Goal: Transaction & Acquisition: Obtain resource

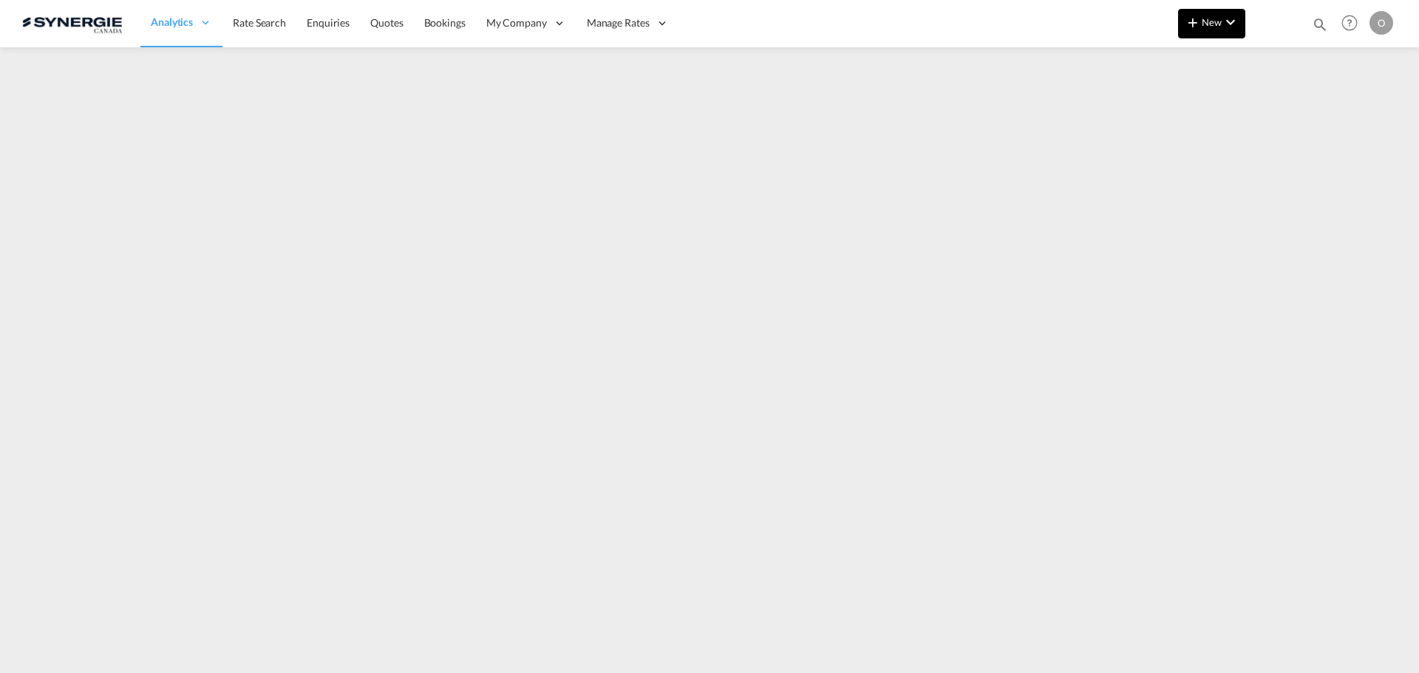
click at [1231, 19] on md-icon "icon-chevron-down" at bounding box center [1231, 22] width 18 height 18
click at [1332, 24] on md-backdrop at bounding box center [709, 336] width 1419 height 673
click at [1323, 21] on md-icon "icon-magnify" at bounding box center [1320, 24] width 16 height 16
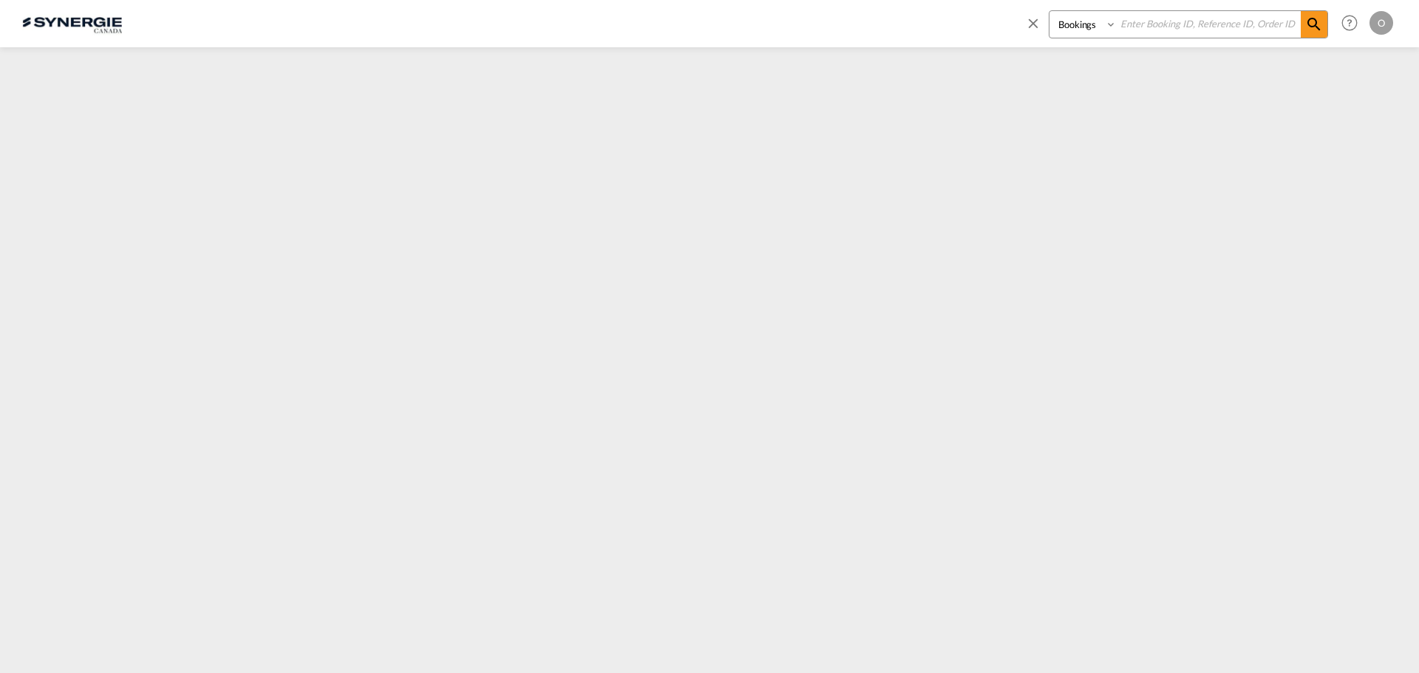
click at [1089, 24] on select "Bookings Quotes Enquiries" at bounding box center [1084, 24] width 70 height 27
select select "Quotes"
click at [1049, 11] on select "Bookings Quotes Enquiries" at bounding box center [1084, 24] width 70 height 27
click at [1163, 26] on input at bounding box center [1209, 24] width 184 height 26
paste input "SYC000014723"
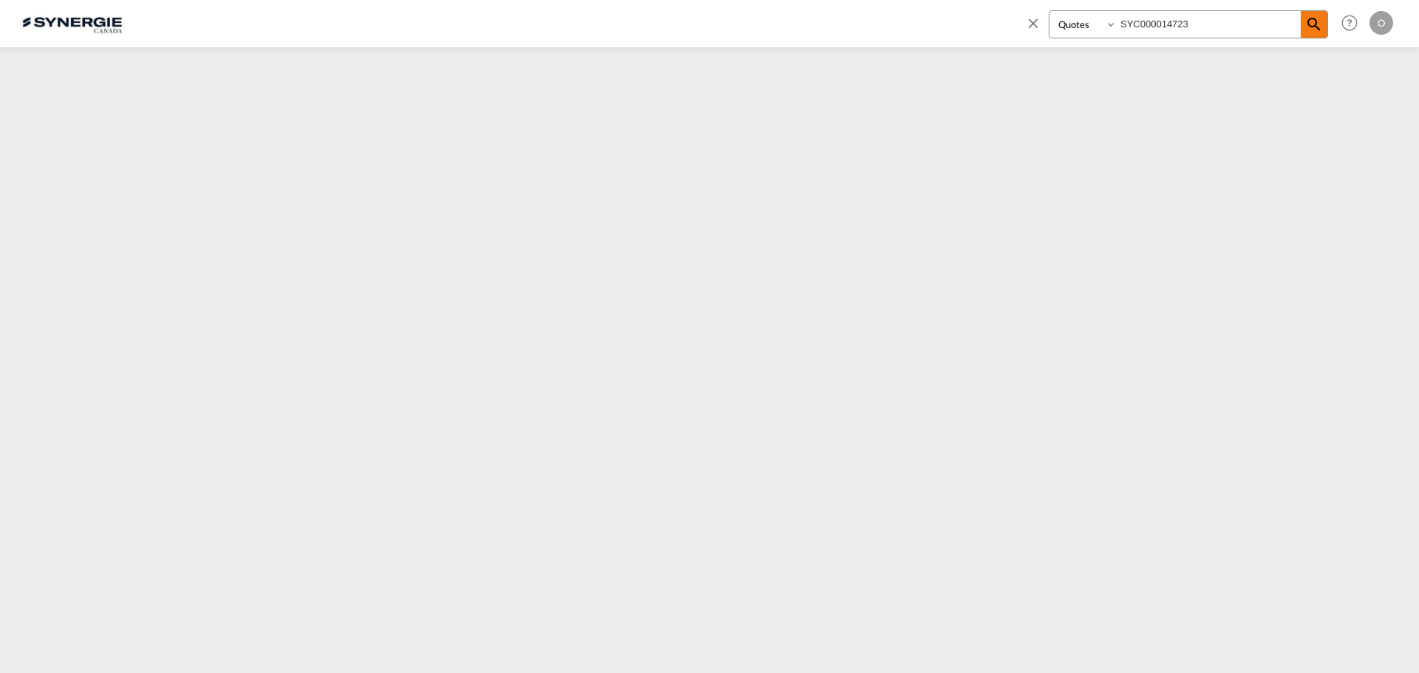
click at [1318, 27] on md-icon "icon-magnify" at bounding box center [1314, 25] width 18 height 18
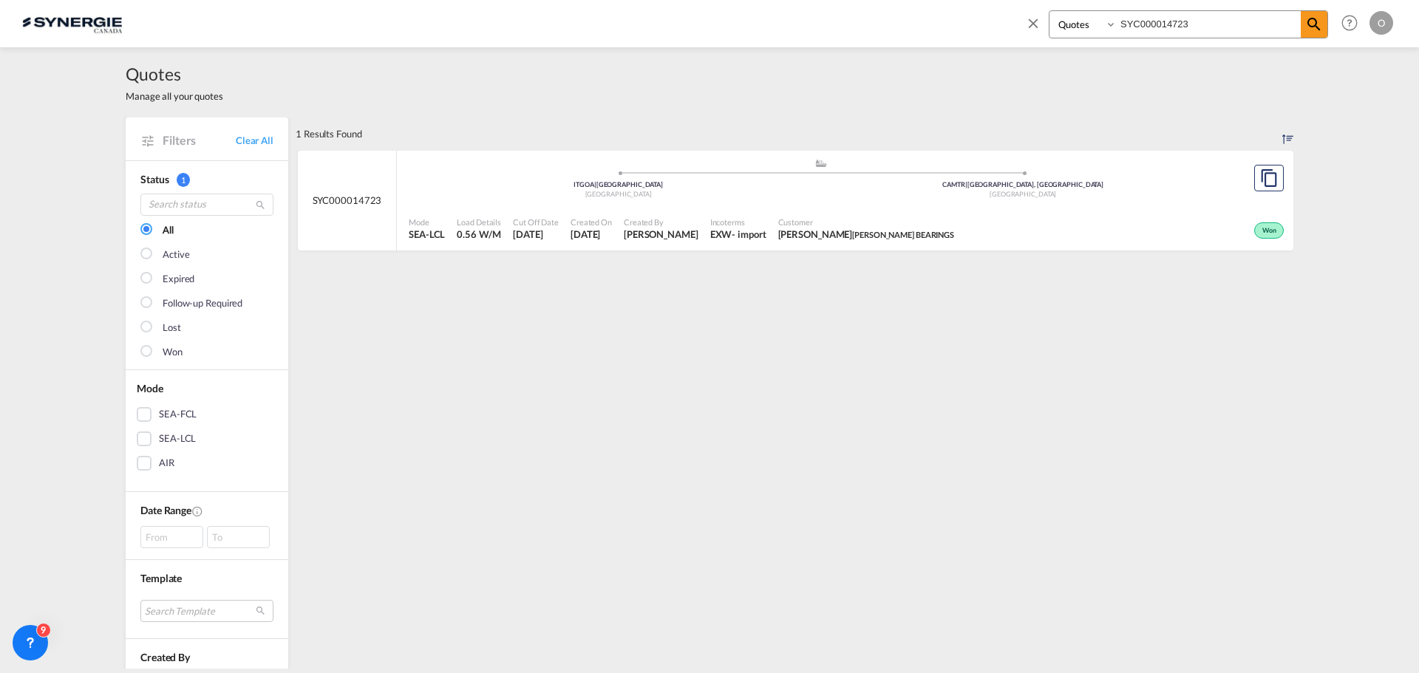
click at [598, 219] on span "Created On" at bounding box center [591, 222] width 41 height 11
drag, startPoint x: 1217, startPoint y: 21, endPoint x: 945, endPoint y: 24, distance: 272.0
click at [975, 24] on div "Bookings Quotes Enquiries SYC000014723 Help Resources Product Release O My Prof…" at bounding box center [709, 23] width 1375 height 46
paste input "186"
click at [823, 228] on span "Louis-Michel Guay Hooke" at bounding box center [846, 234] width 136 height 13
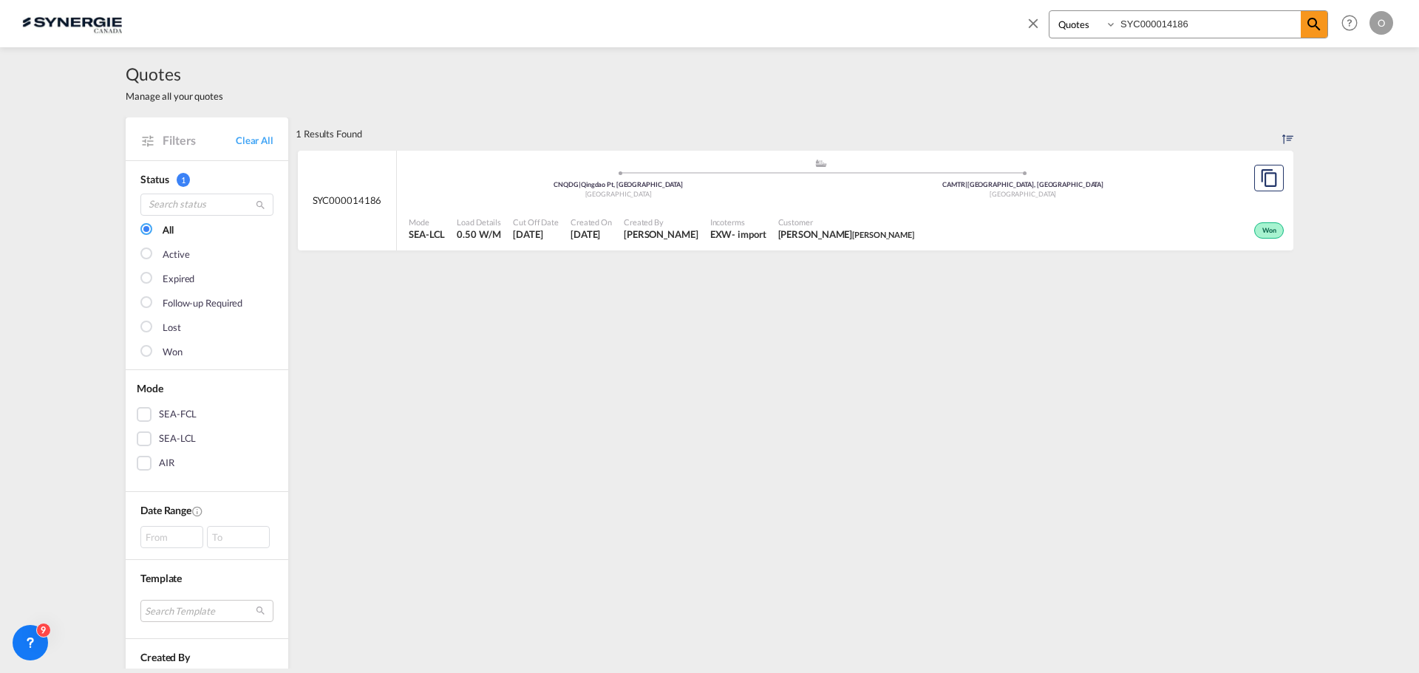
drag, startPoint x: 1214, startPoint y: 21, endPoint x: 871, endPoint y: 21, distance: 342.9
click at [877, 21] on div "Bookings Quotes Enquiries SYC000014186 Help Resources Product Release O My Prof…" at bounding box center [709, 23] width 1375 height 46
paste input "034"
click at [832, 228] on div "Customer Wally Singh IN CREATION INC" at bounding box center [848, 229] width 149 height 37
drag, startPoint x: 1229, startPoint y: 23, endPoint x: 1034, endPoint y: 23, distance: 195.1
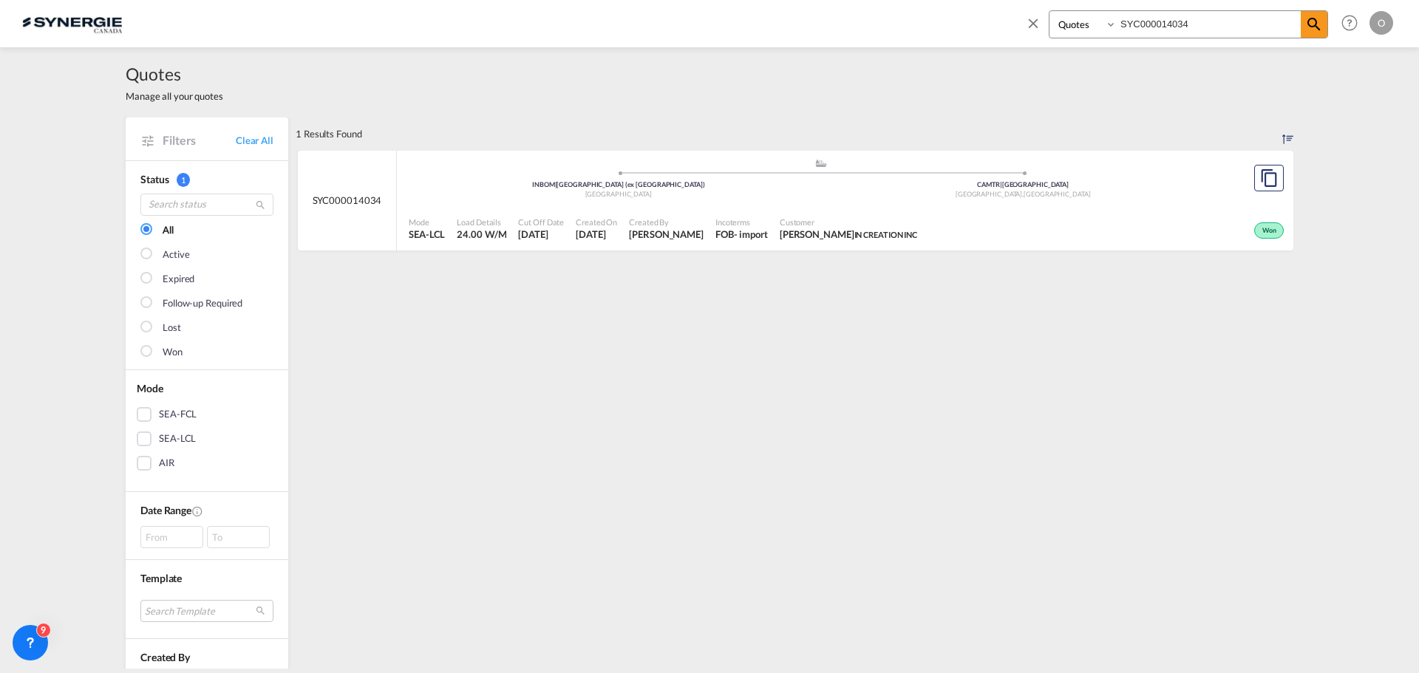
click at [1037, 23] on div "Bookings Quotes Enquiries SYC000014034" at bounding box center [1176, 27] width 303 height 35
paste input "816"
click at [791, 233] on span "Guilherme Prevelato Intellinox" at bounding box center [837, 234] width 108 height 13
drag, startPoint x: 1221, startPoint y: 27, endPoint x: 677, endPoint y: 13, distance: 544.2
click at [701, 13] on div "Bookings Quotes Enquiries SYC000014816 Help Resources Product Release O My Prof…" at bounding box center [709, 23] width 1375 height 46
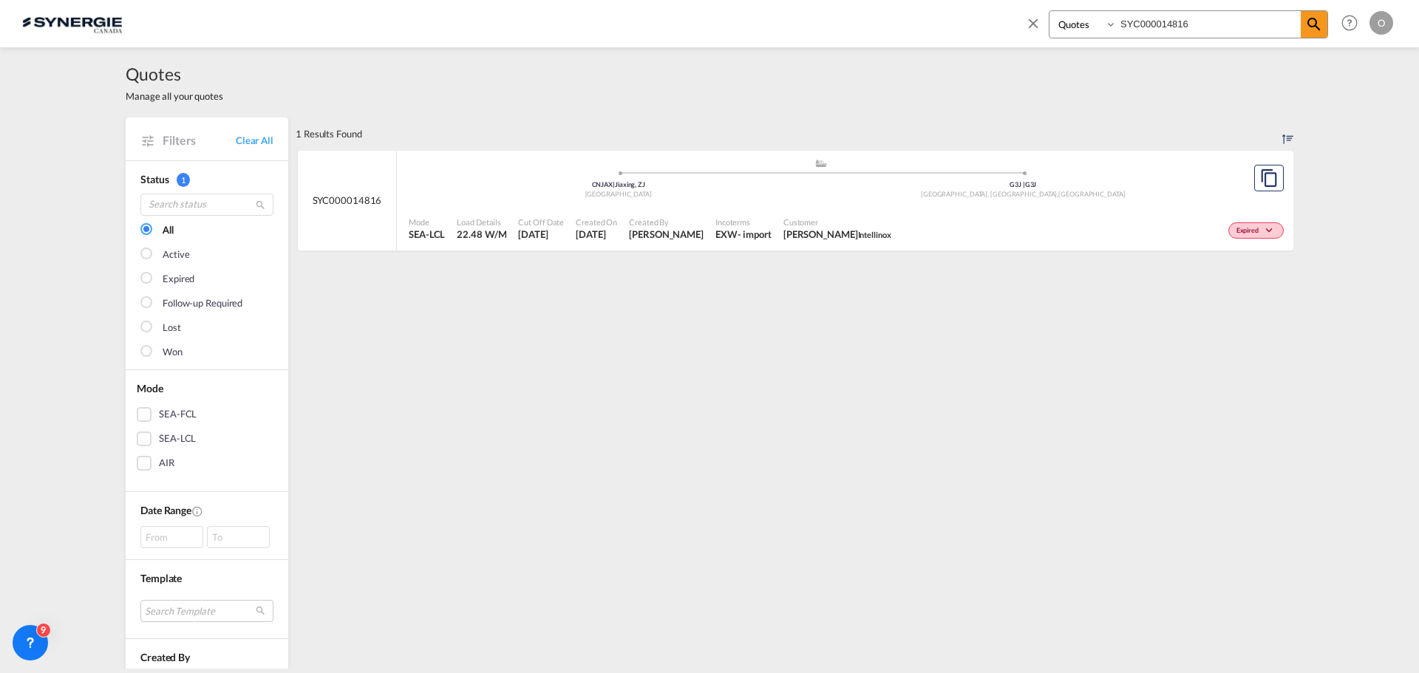
paste input "42"
click at [780, 231] on span "Sofia Papafotiou Les Moteurs Electriques Universal" at bounding box center [876, 234] width 192 height 13
drag, startPoint x: 1223, startPoint y: 23, endPoint x: 863, endPoint y: 22, distance: 359.9
click at [870, 23] on div "Bookings Quotes Enquiries SYC000014426 Help Resources Product Release O My Prof…" at bounding box center [709, 23] width 1375 height 46
paste input "18"
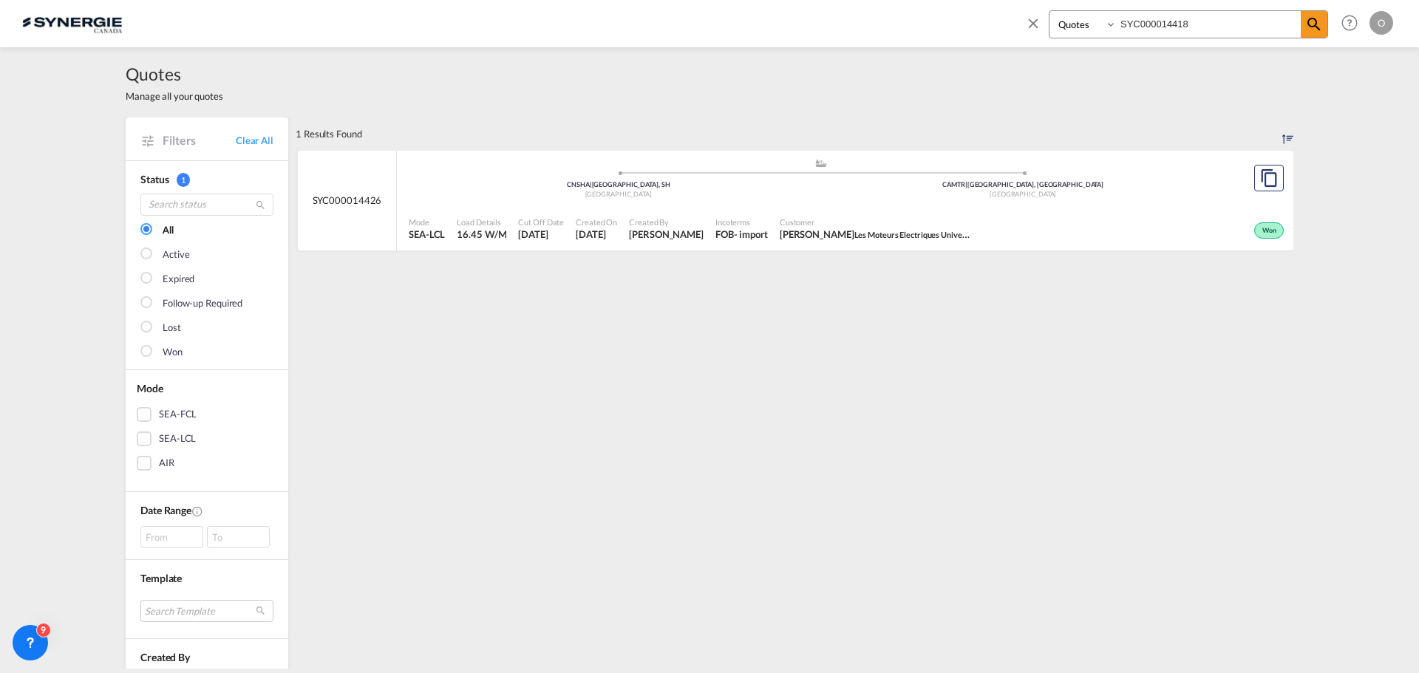
type input "SYC000014418"
click at [775, 226] on span "Customer" at bounding box center [839, 222] width 128 height 11
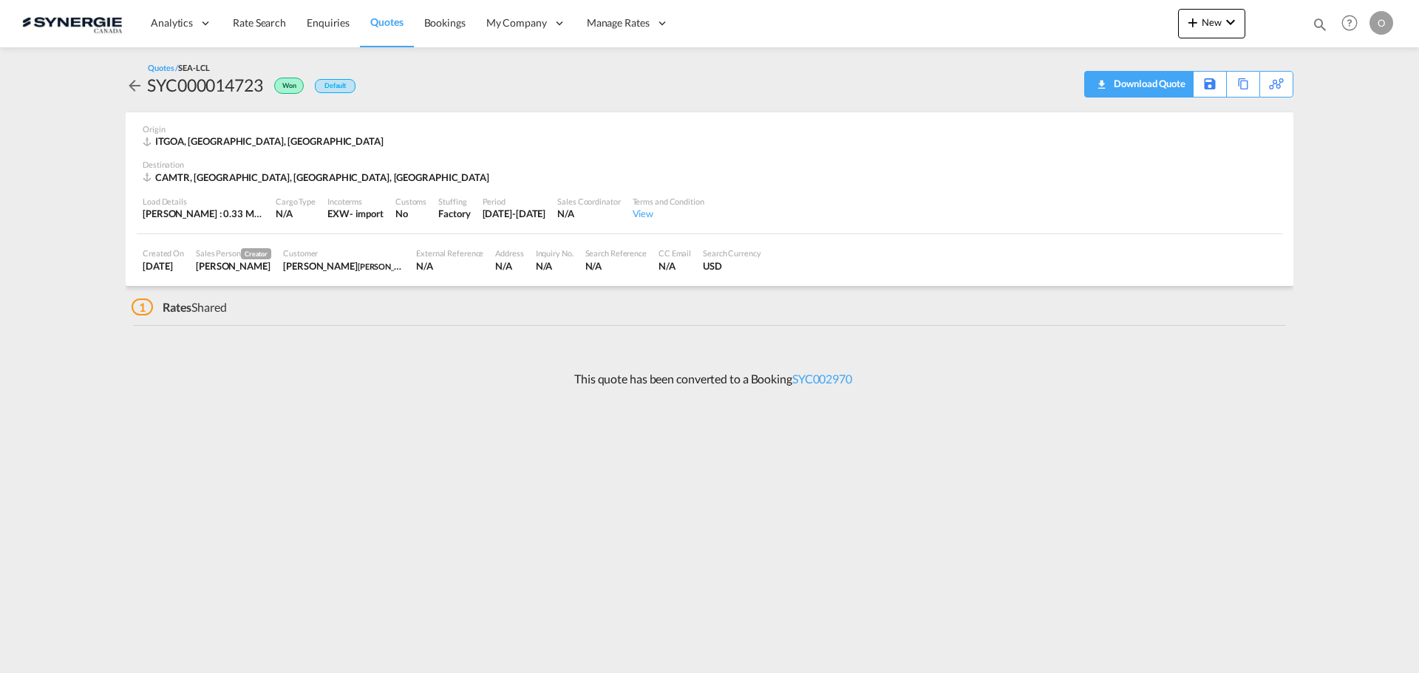
click at [1164, 86] on div "Download Quote" at bounding box center [1147, 84] width 75 height 24
click at [815, 373] on link "SYC002970" at bounding box center [822, 379] width 60 height 14
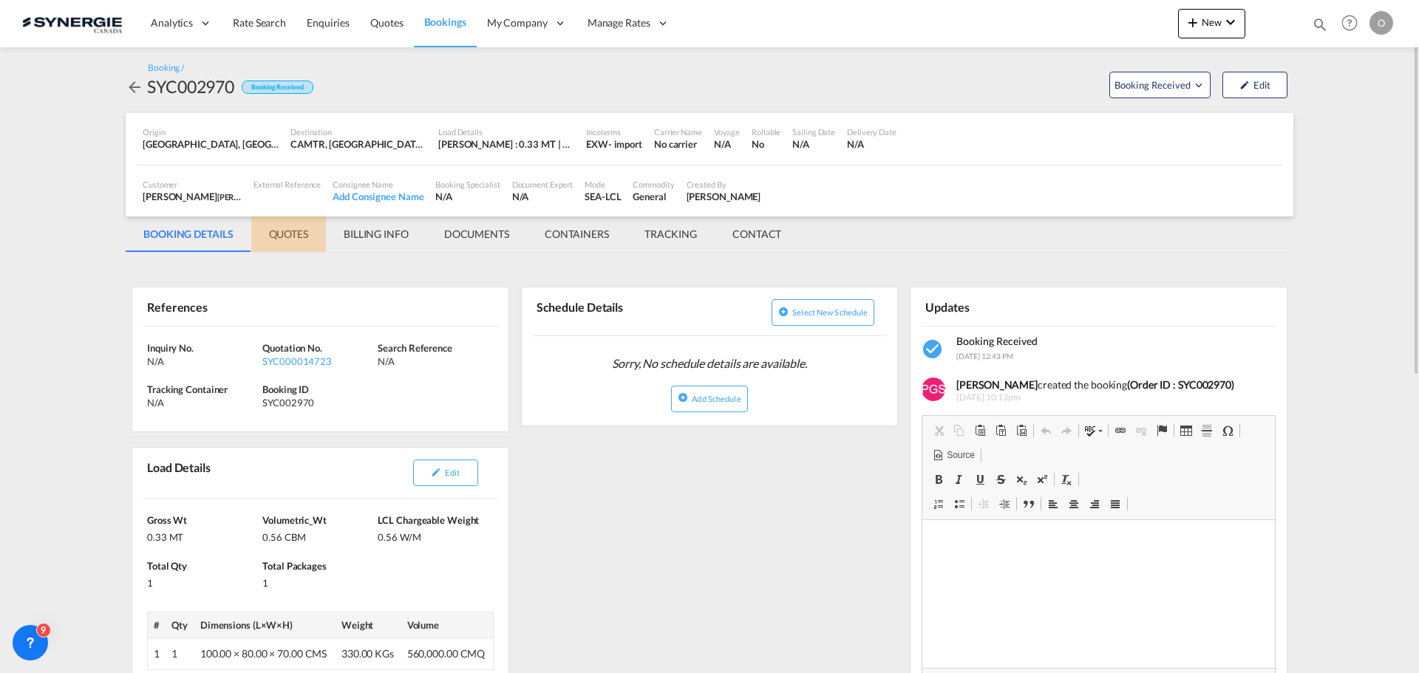
click at [287, 239] on md-tab-item "QUOTES" at bounding box center [288, 234] width 75 height 35
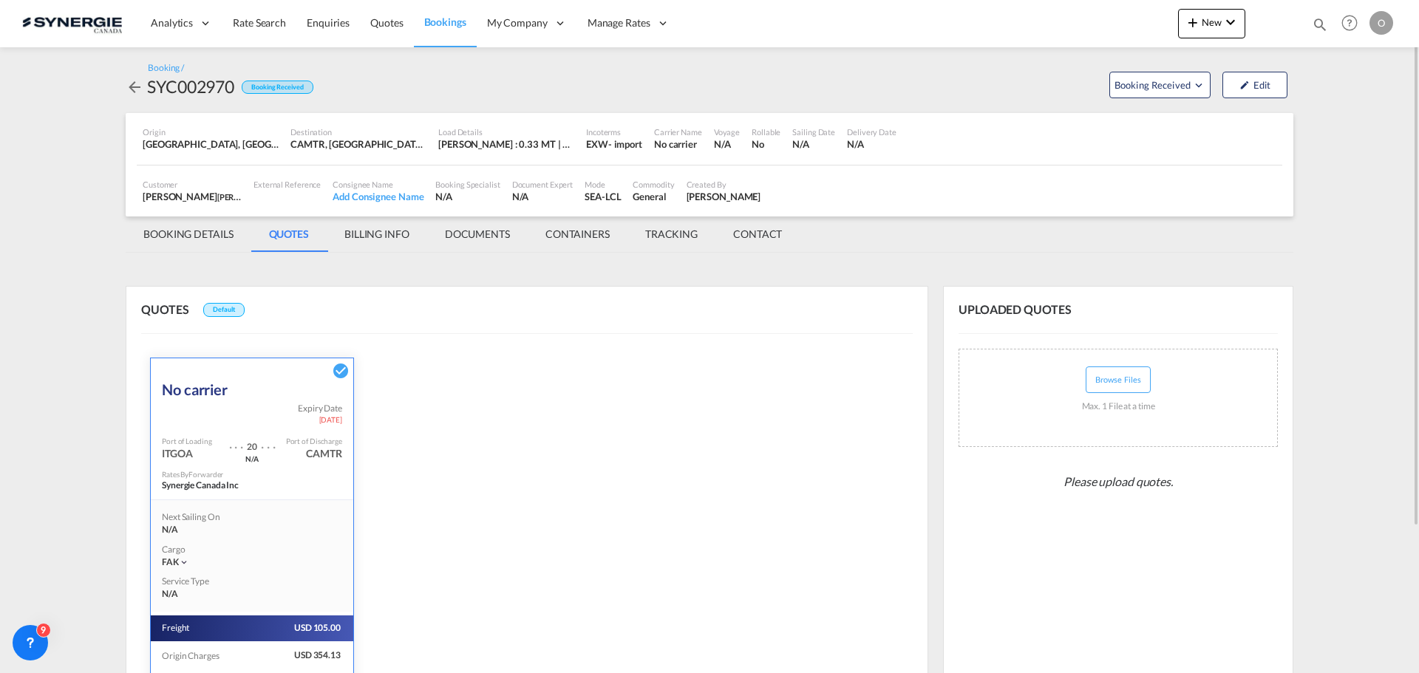
scroll to position [188, 0]
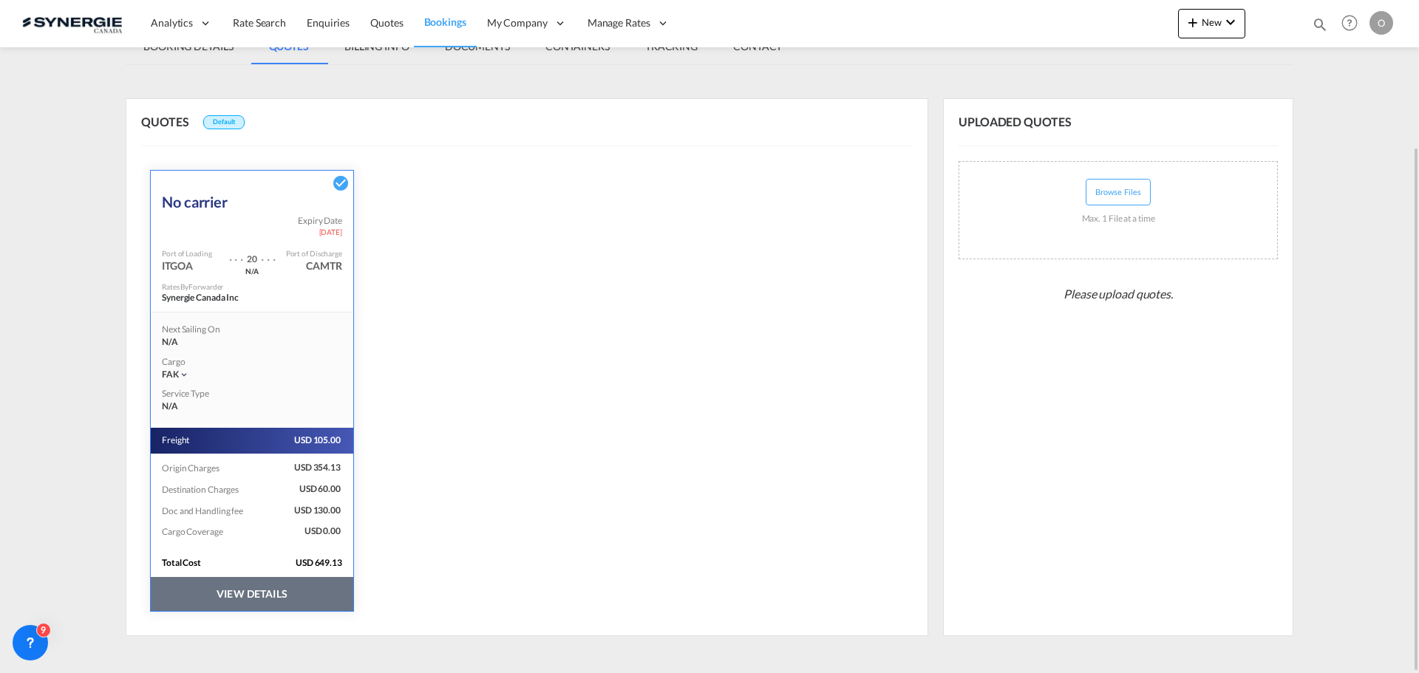
click at [262, 596] on button "VIEW DETAILS" at bounding box center [252, 594] width 203 height 34
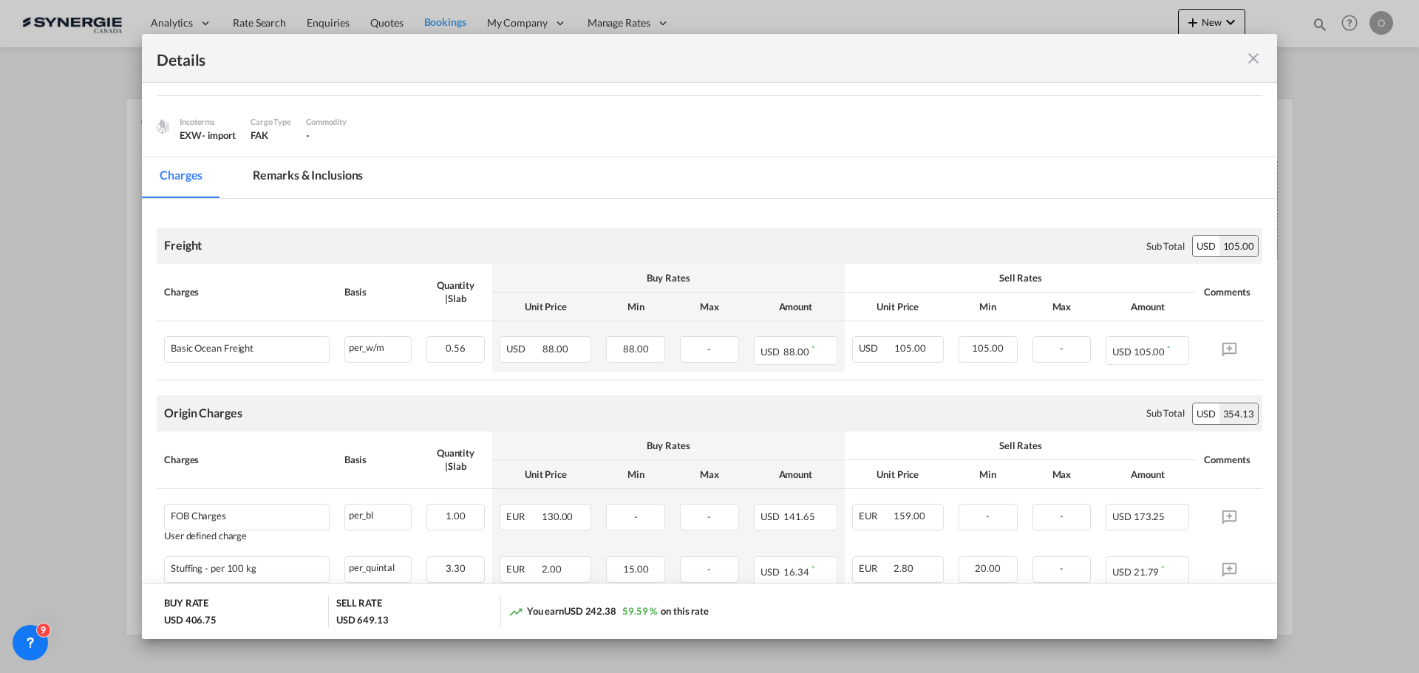
scroll to position [0, 0]
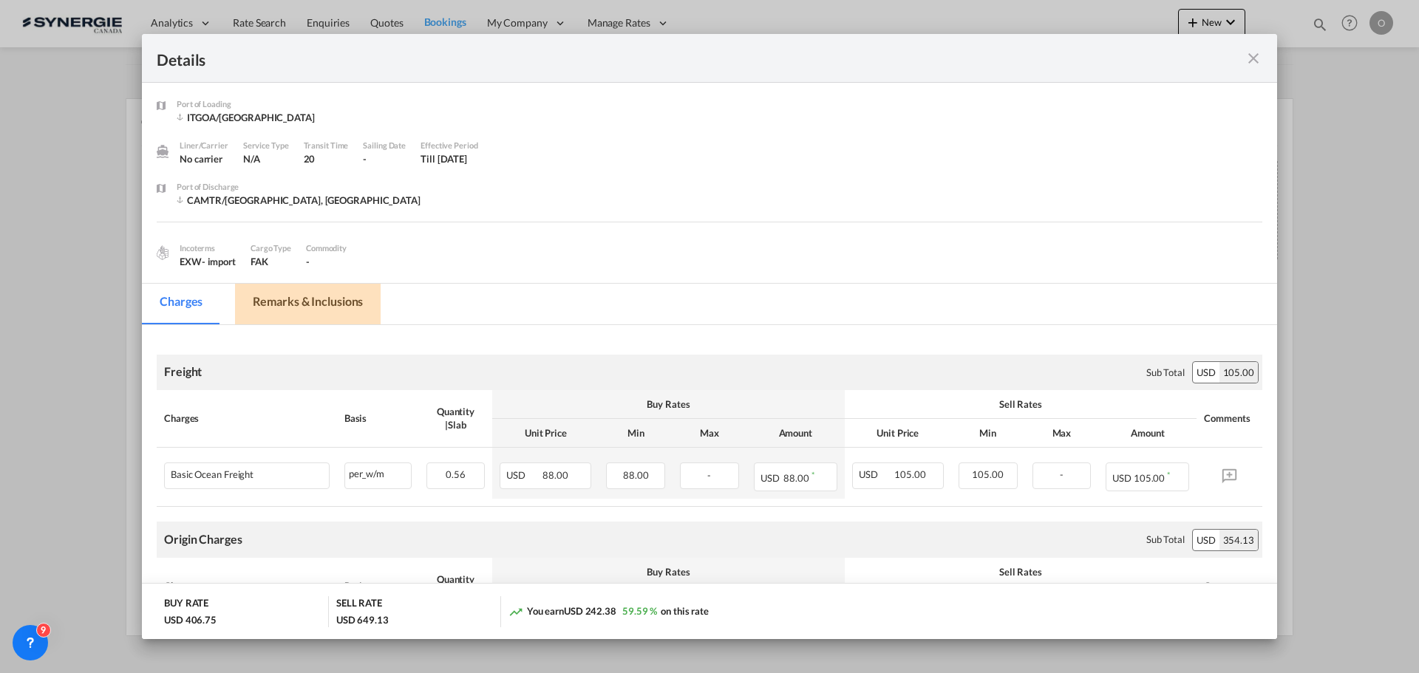
click at [318, 295] on md-tab-item "Remarks & Inclusions" at bounding box center [308, 304] width 146 height 41
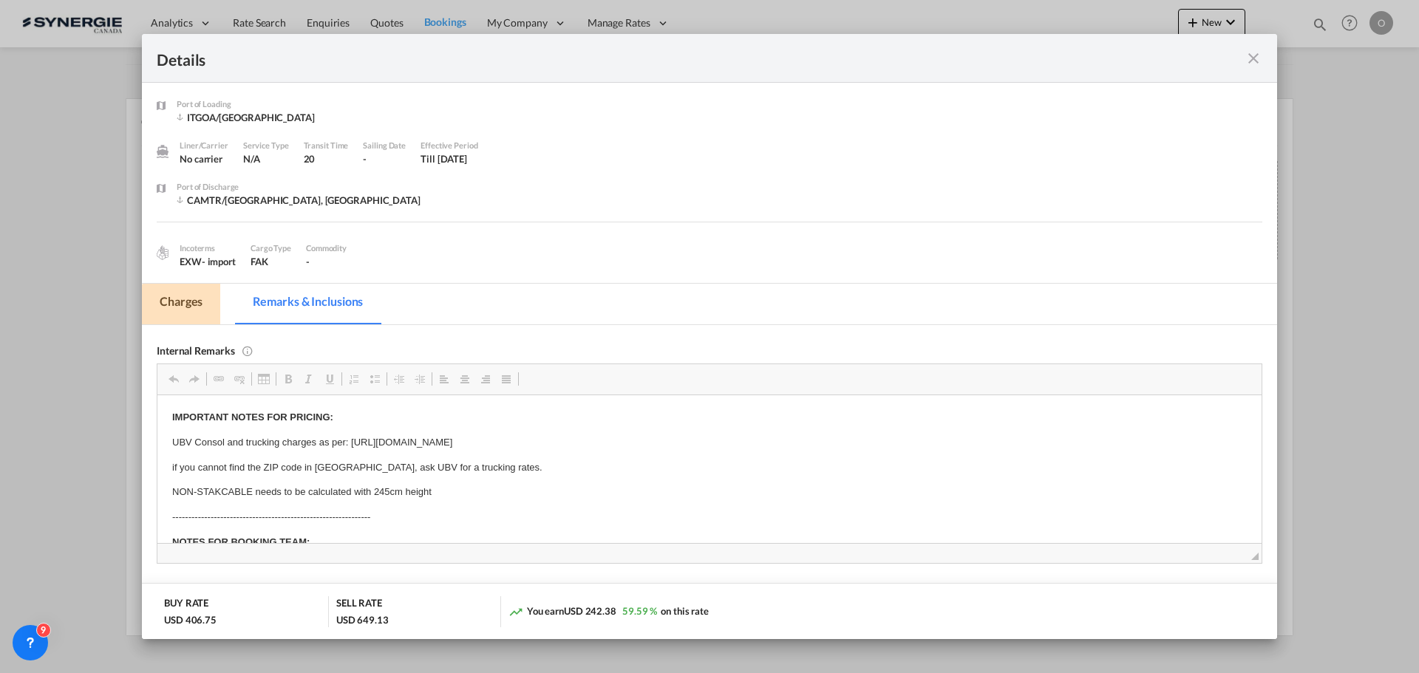
click at [180, 298] on md-tab-item "Charges" at bounding box center [181, 304] width 78 height 41
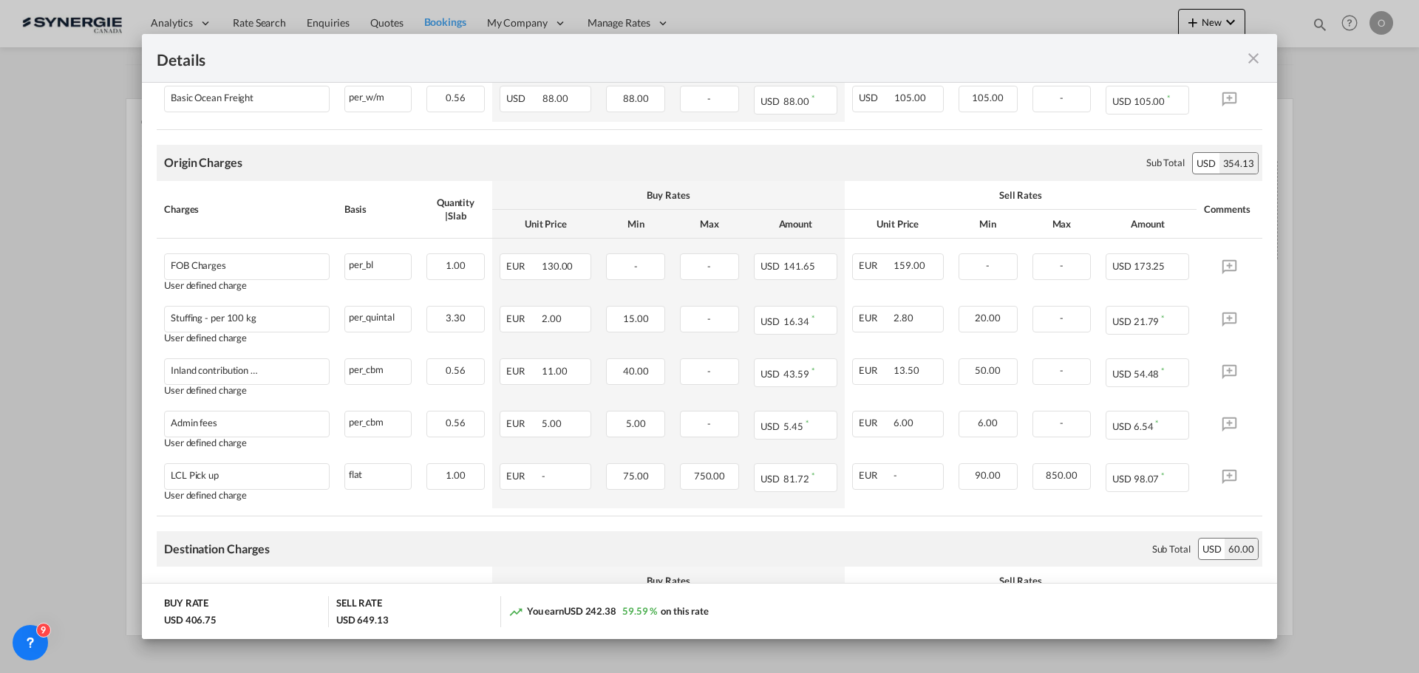
scroll to position [376, 0]
click at [1258, 56] on md-icon "icon-close fg-AAA8AD m-0 cursor" at bounding box center [1254, 59] width 18 height 18
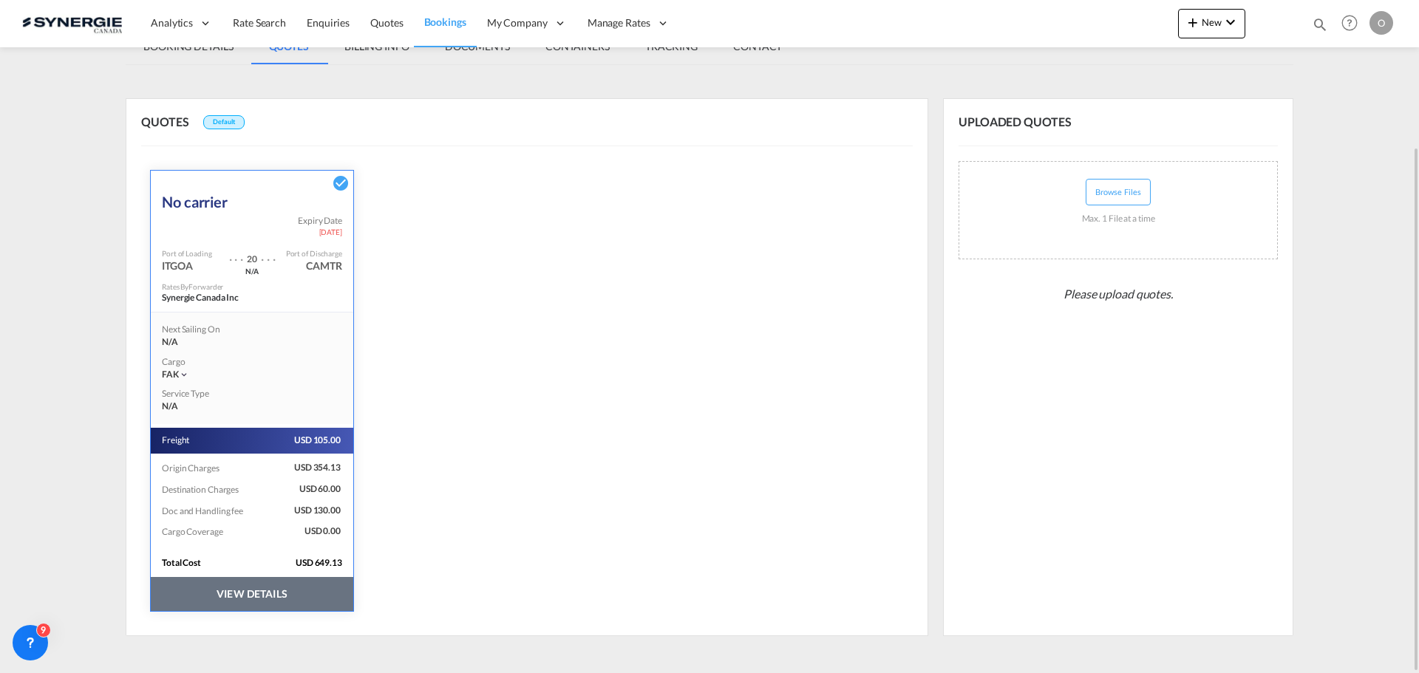
click at [1190, 576] on div "UPLOADED QUOTES Browse Files Max. 1 File at a time This file is too large, maxi…" at bounding box center [1118, 367] width 350 height 538
click at [285, 599] on button "VIEW DETAILS" at bounding box center [252, 594] width 203 height 34
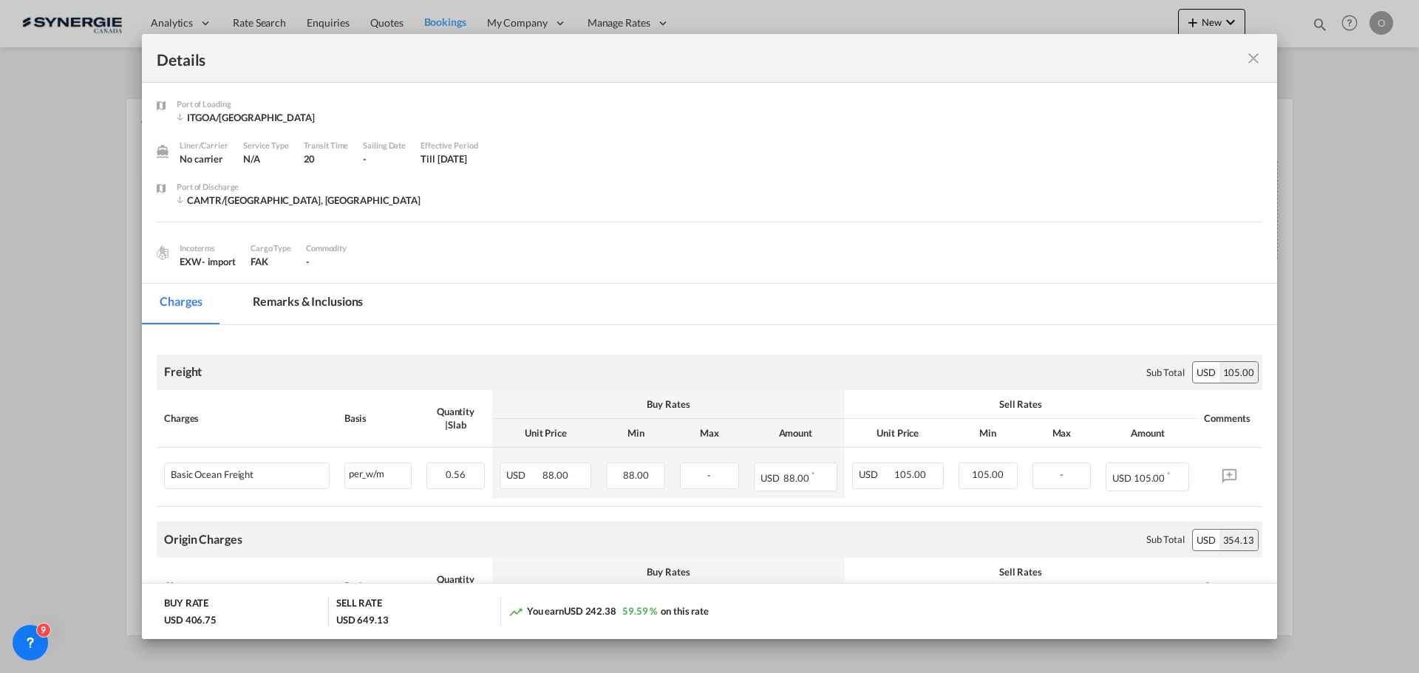
click at [338, 304] on md-tab-item "Remarks & Inclusions" at bounding box center [308, 304] width 146 height 41
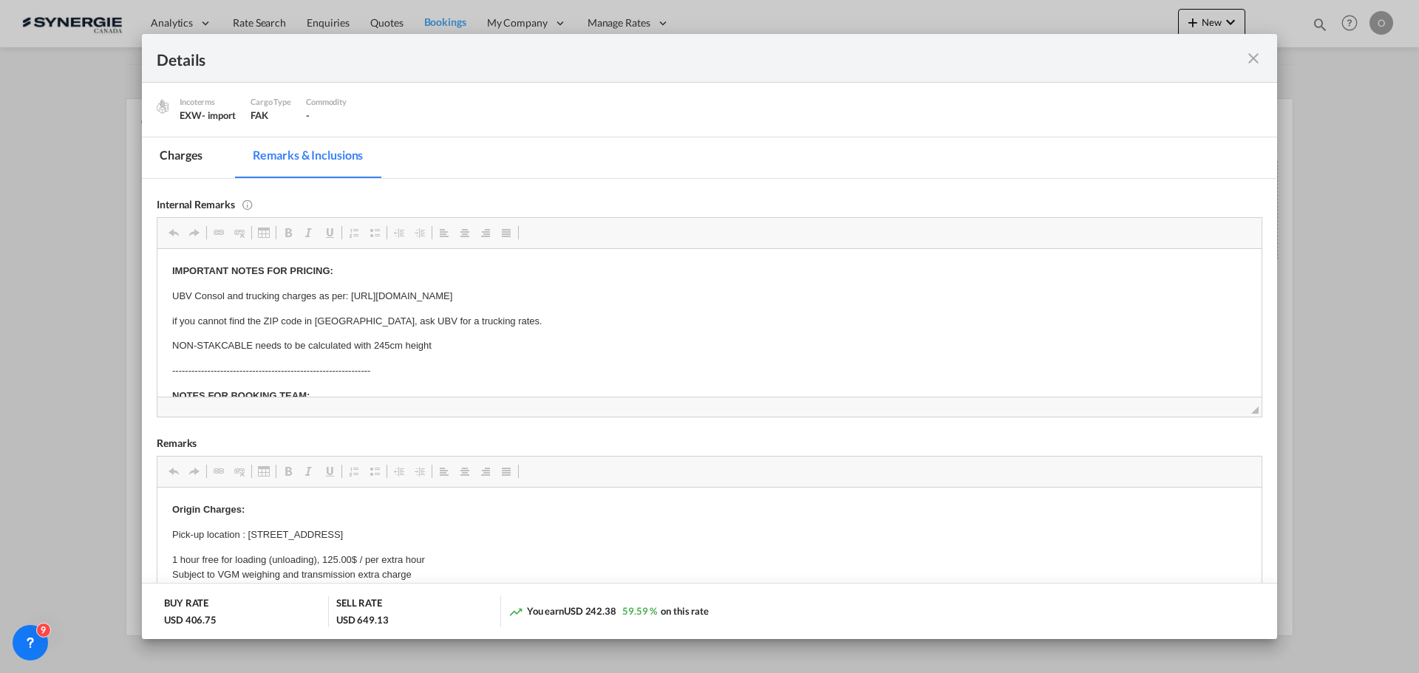
scroll to position [148, 0]
click at [191, 156] on md-tab-item "Charges" at bounding box center [181, 156] width 78 height 41
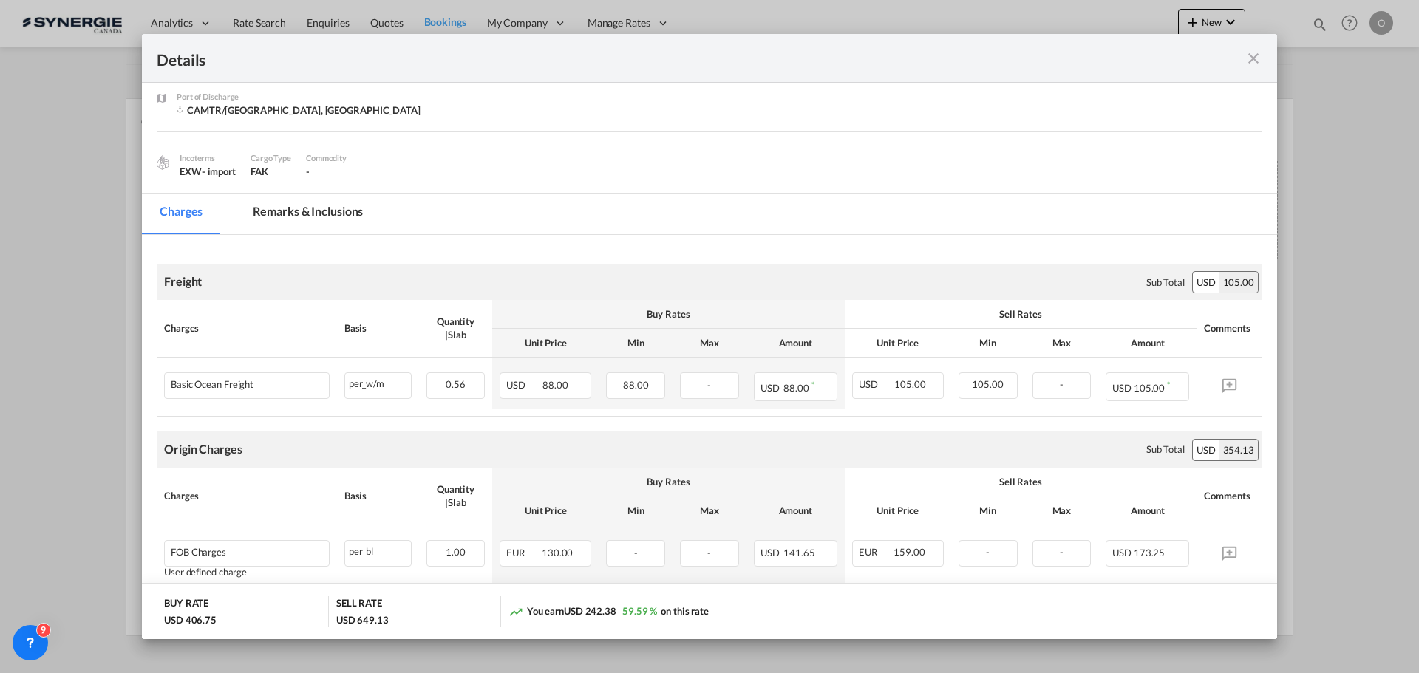
scroll to position [0, 0]
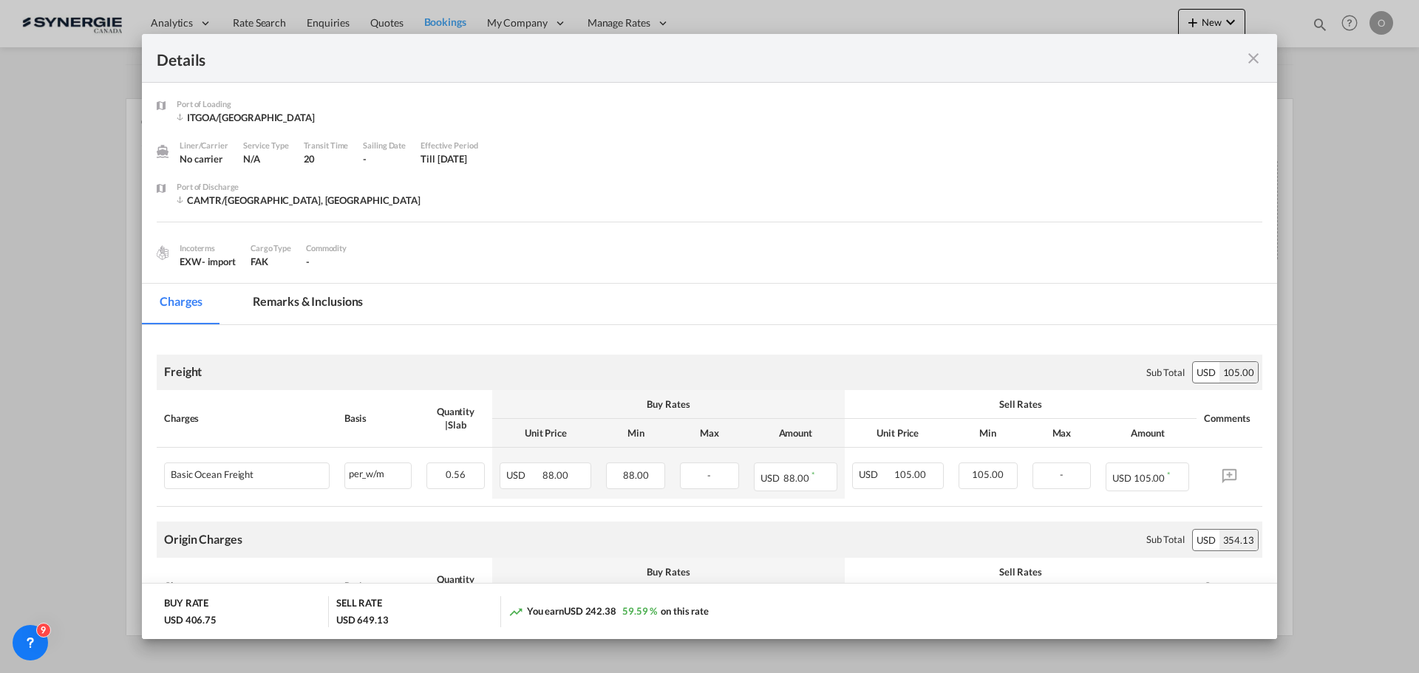
click at [1259, 59] on md-icon "icon-close fg-AAA8AD m-0 cursor" at bounding box center [1254, 59] width 18 height 18
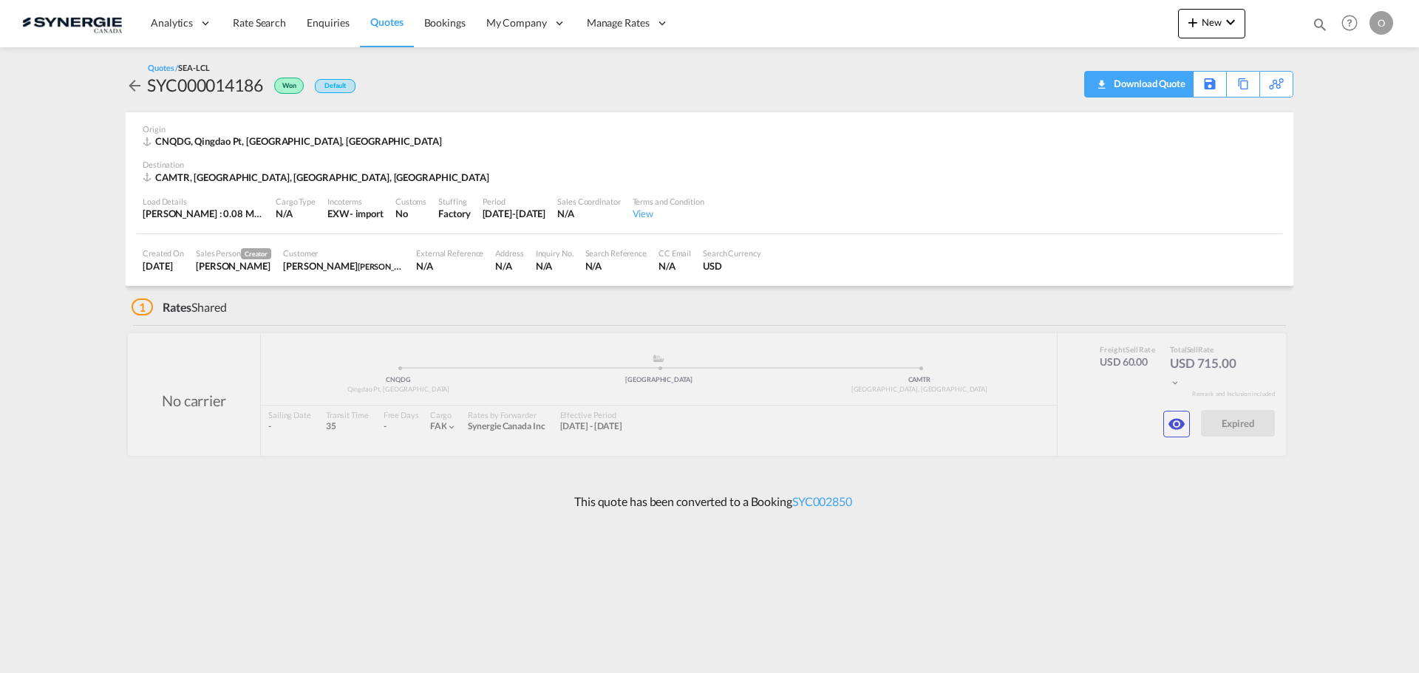
click at [1092, 84] on md-icon "icon-download" at bounding box center [1101, 79] width 18 height 11
click at [820, 499] on link "SYC002850" at bounding box center [822, 501] width 60 height 14
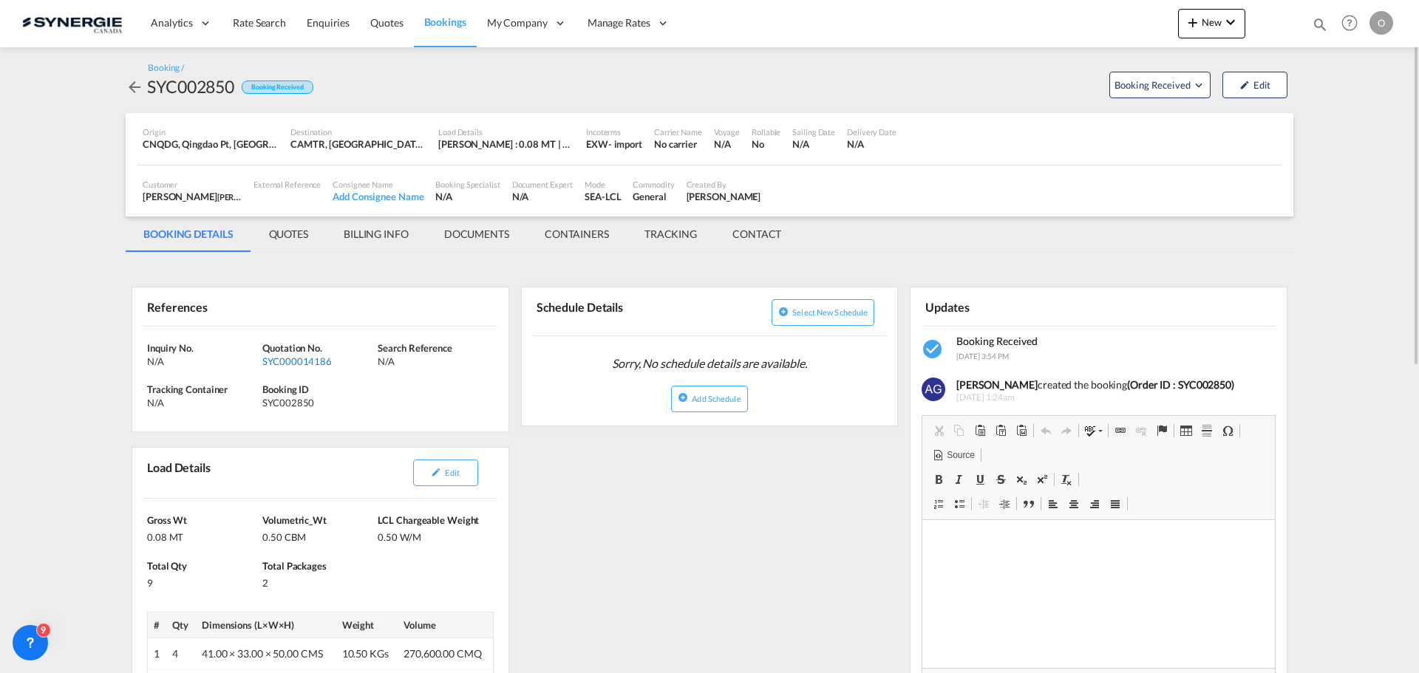
click at [308, 358] on div "SYC000014186" at bounding box center [318, 361] width 112 height 13
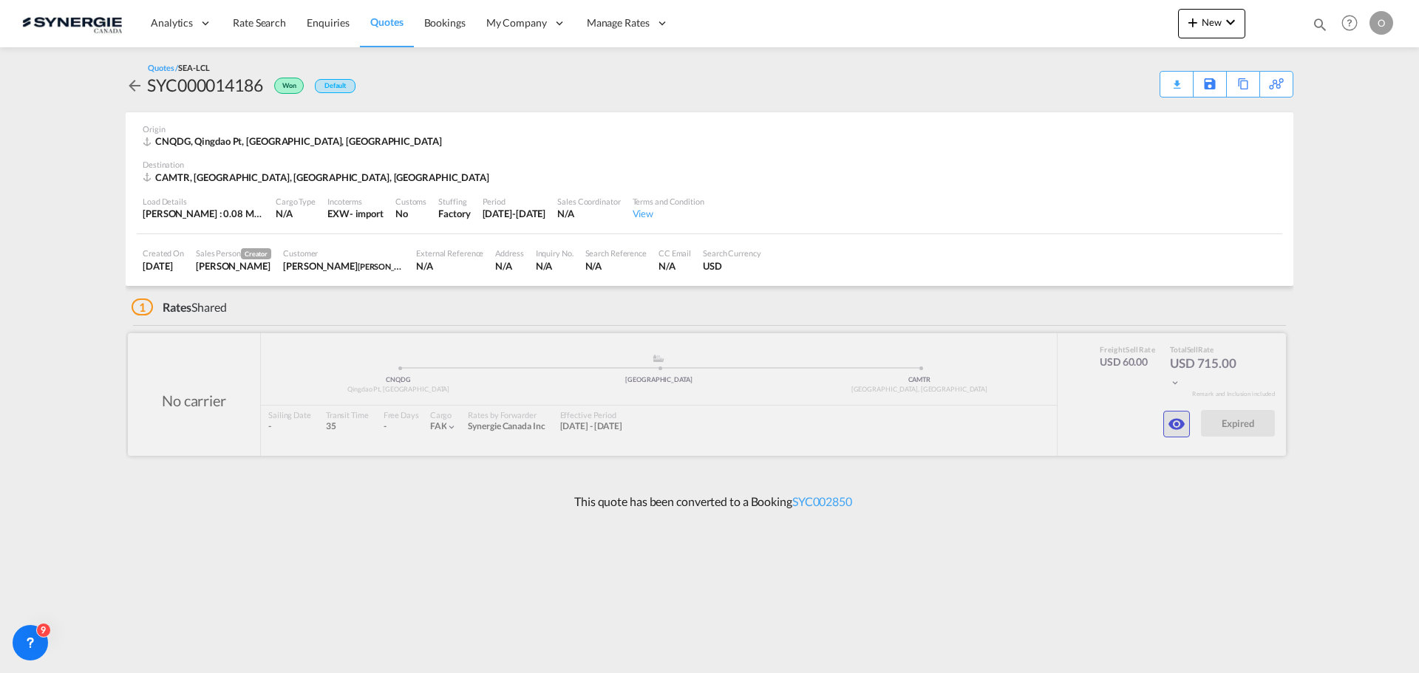
click at [1174, 422] on md-icon "icon-eye" at bounding box center [1177, 424] width 18 height 18
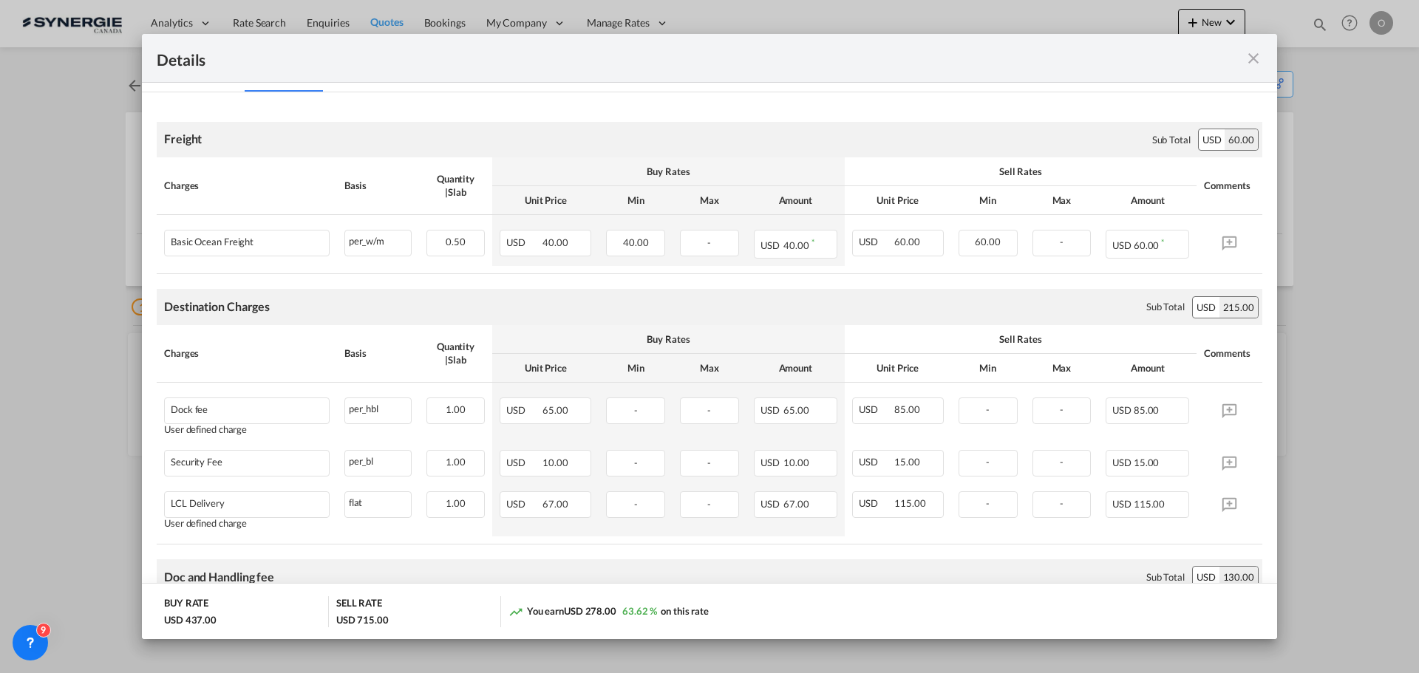
scroll to position [74, 0]
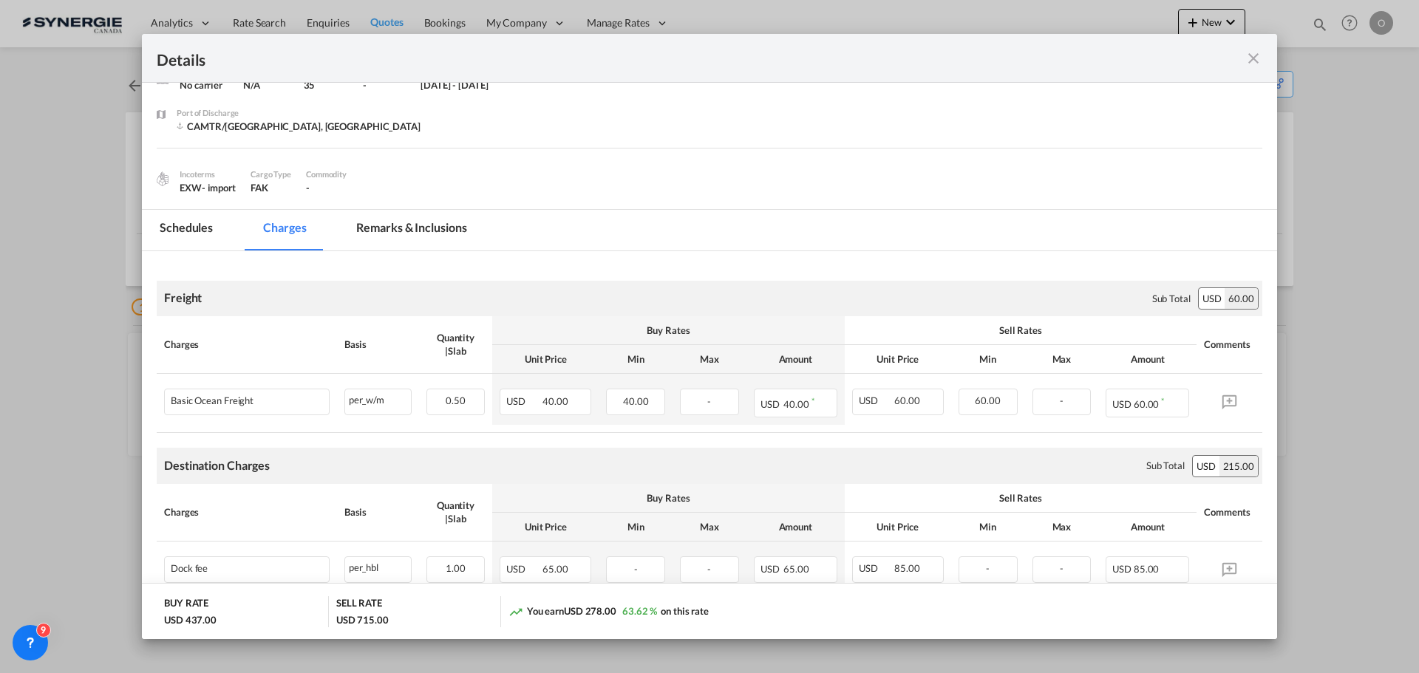
drag, startPoint x: 398, startPoint y: 230, endPoint x: 462, endPoint y: 273, distance: 77.3
click at [398, 229] on md-tab-item "Remarks & Inclusions" at bounding box center [411, 230] width 146 height 41
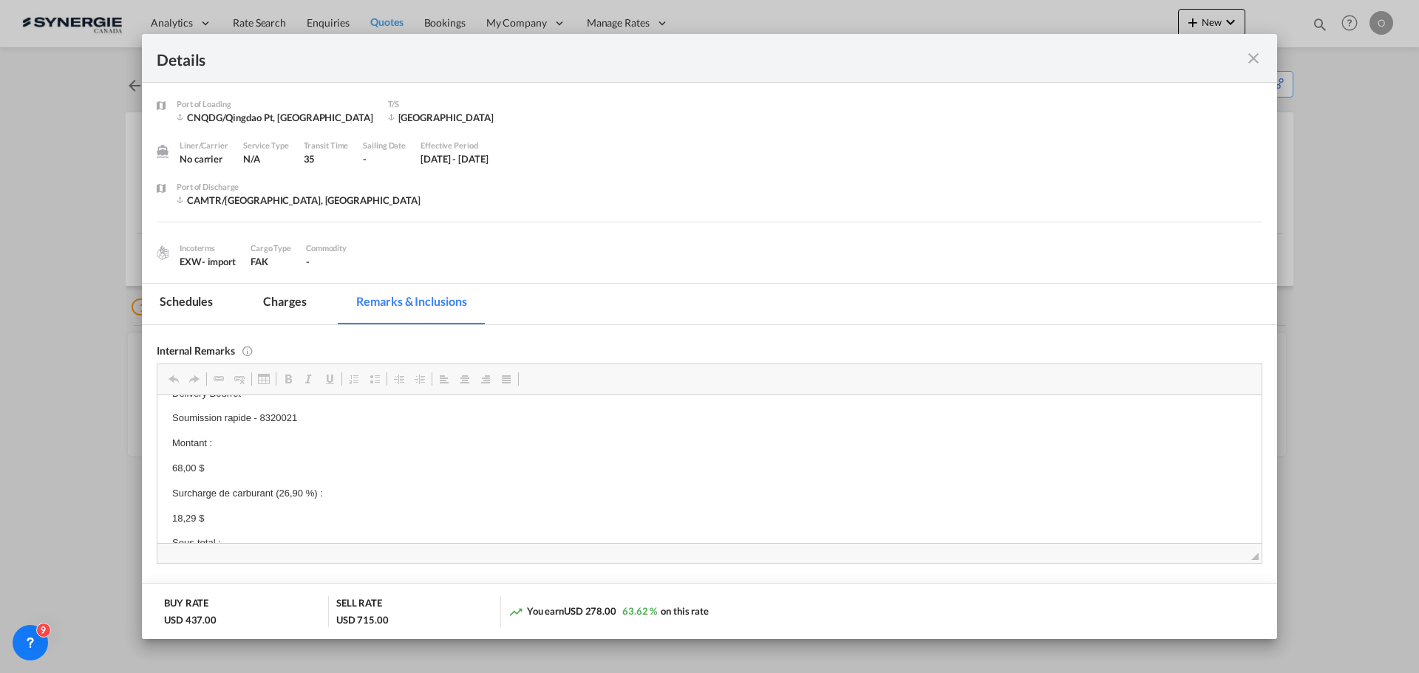
drag, startPoint x: 315, startPoint y: 425, endPoint x: 175, endPoint y: 415, distance: 140.1
copy p "Soumission rapide - 8320021"
drag, startPoint x: 306, startPoint y: 490, endPoint x: 173, endPoint y: 480, distance: 133.4
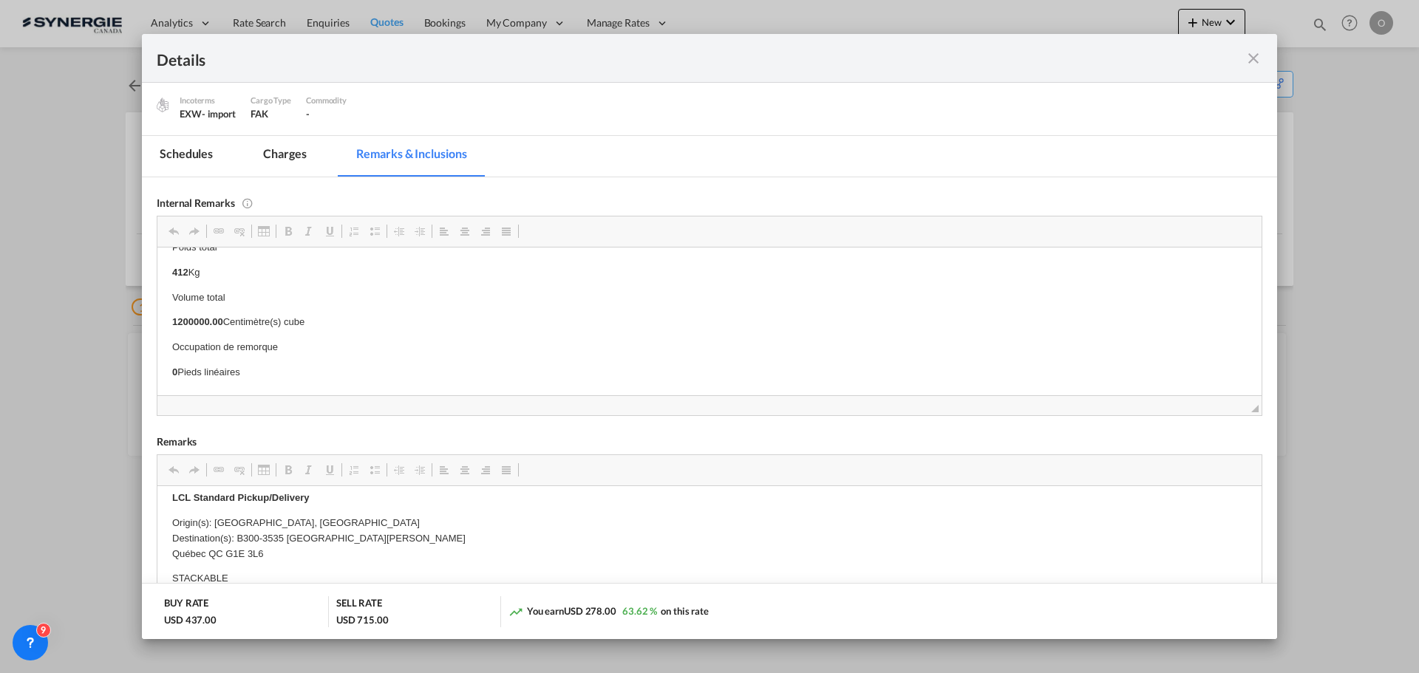
scroll to position [591, 0]
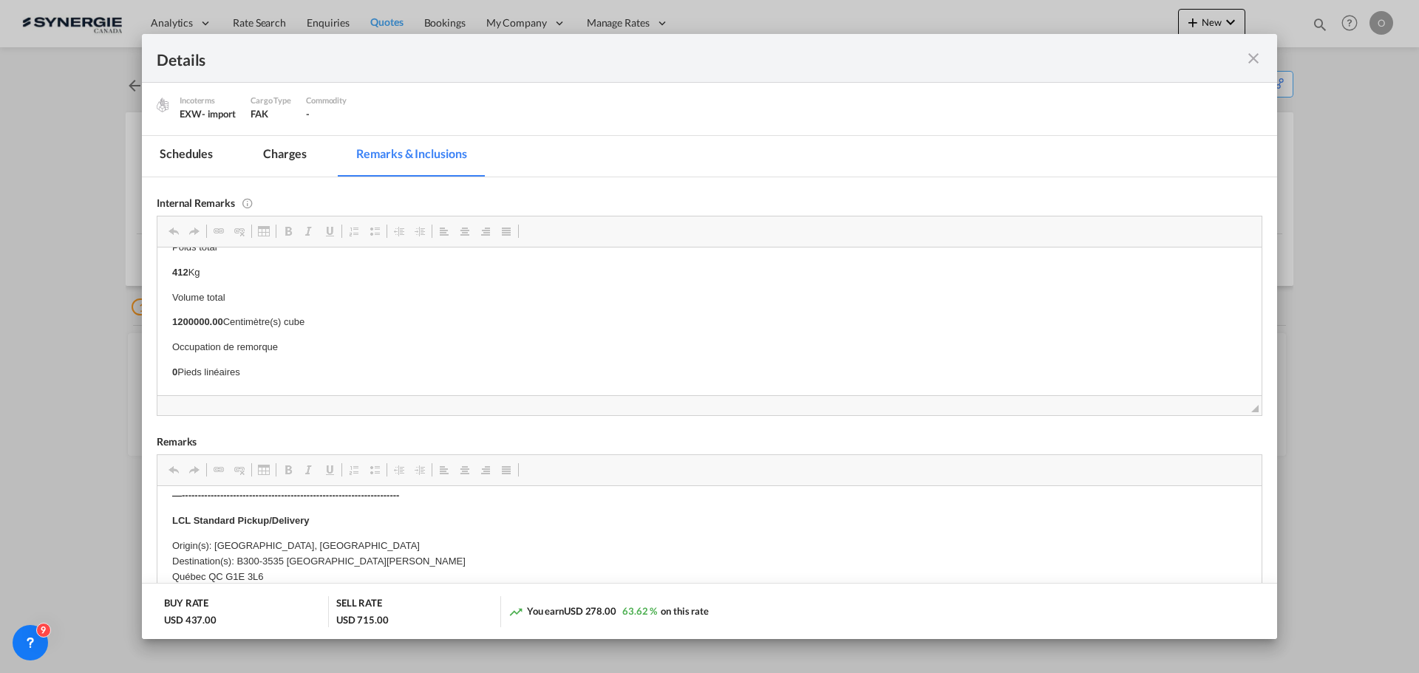
drag, startPoint x: 287, startPoint y: 157, endPoint x: 364, endPoint y: 239, distance: 112.5
click at [287, 157] on md-tab-item "Charges" at bounding box center [284, 156] width 78 height 41
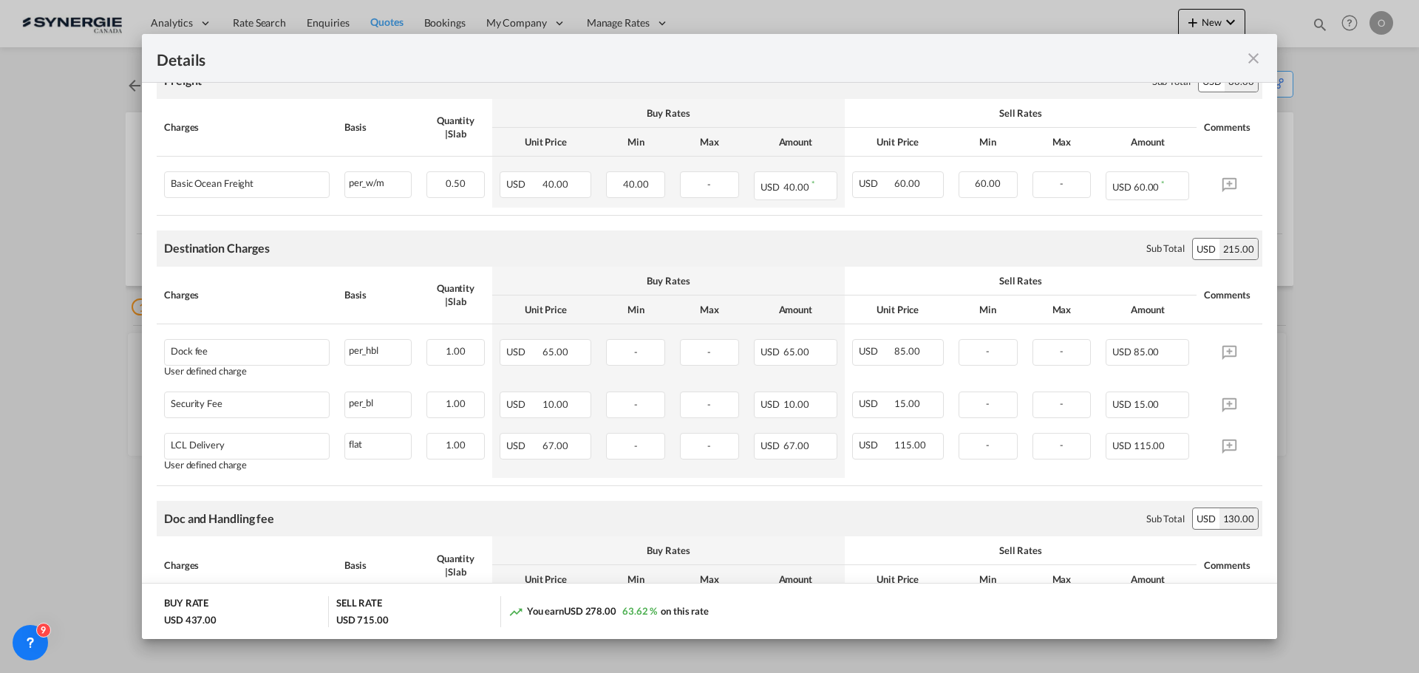
scroll to position [296, 0]
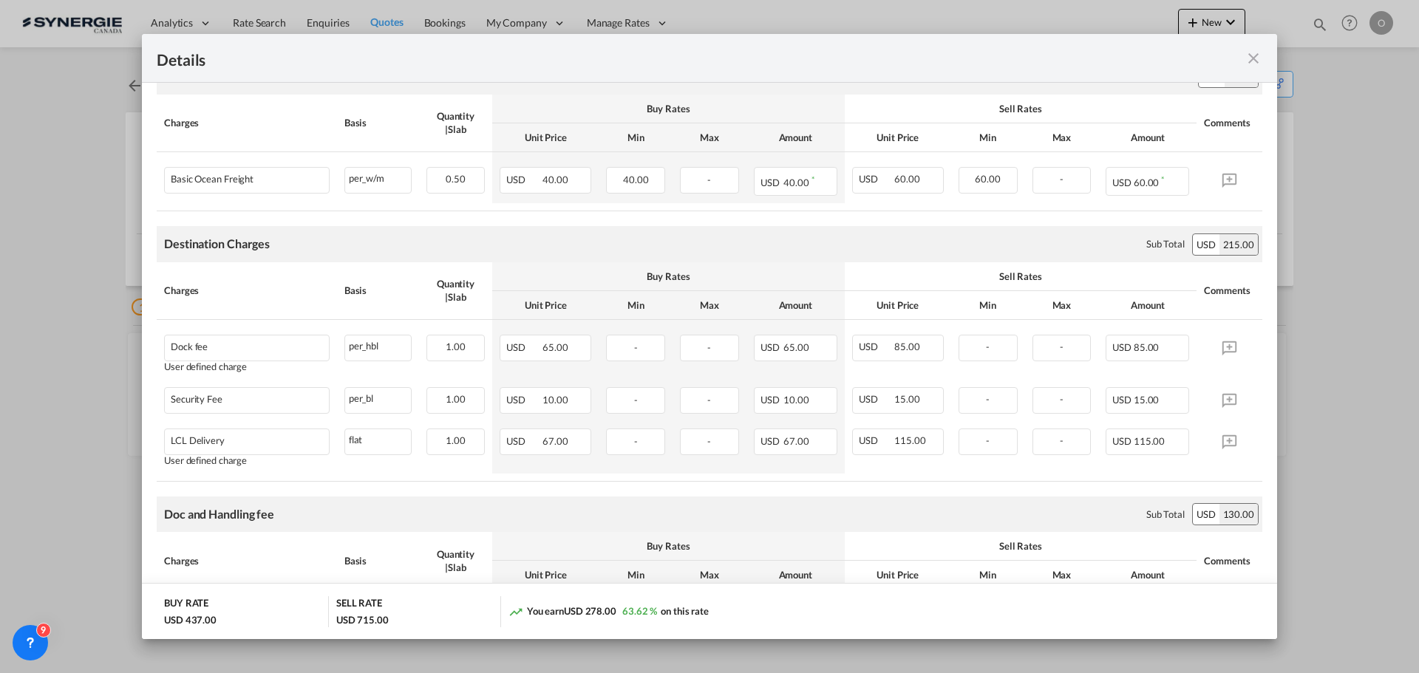
click at [1250, 58] on md-icon "icon-close fg-AAA8AD m-0 cursor" at bounding box center [1254, 59] width 18 height 18
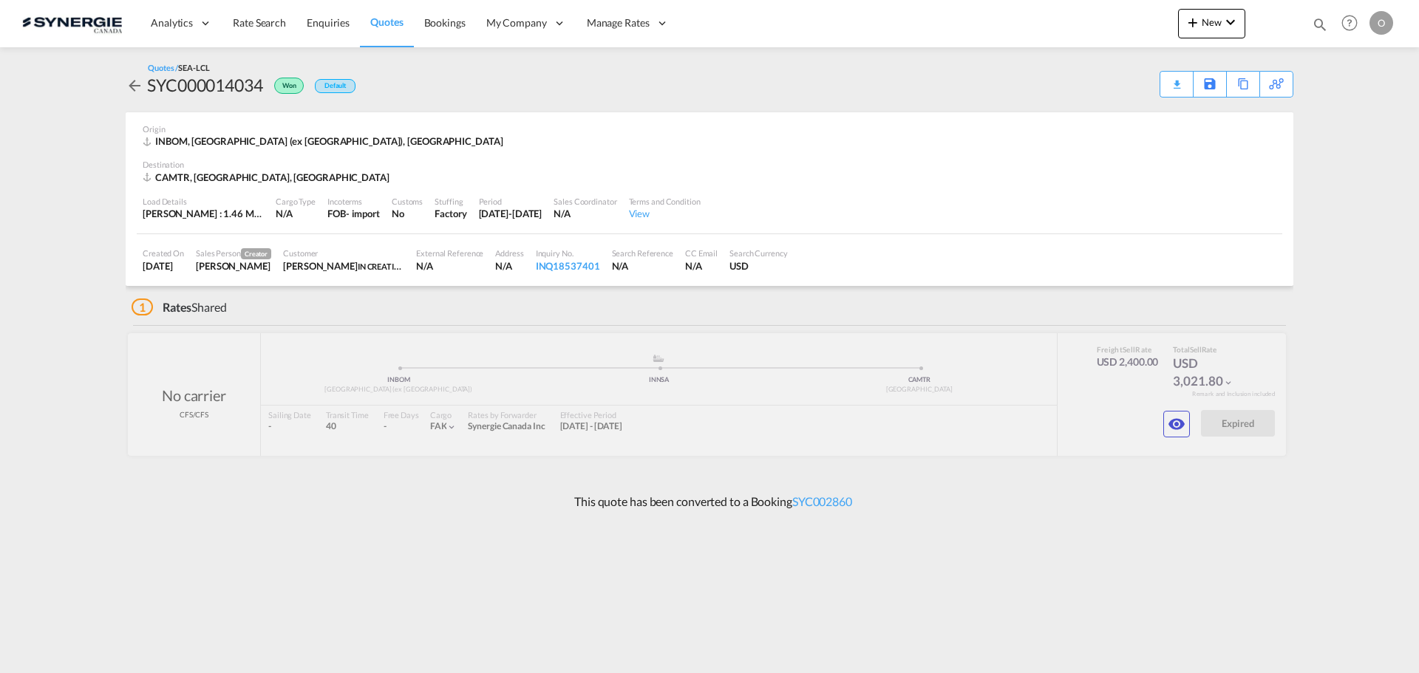
click at [1344, 347] on md-content "Analytics Reports Dashboard Rate Search Enquiries Quotes Bookings" at bounding box center [709, 336] width 1419 height 673
click at [1171, 83] on div "Download Quote" at bounding box center [1147, 84] width 75 height 24
click at [1178, 422] on md-icon "icon-eye" at bounding box center [1177, 424] width 18 height 18
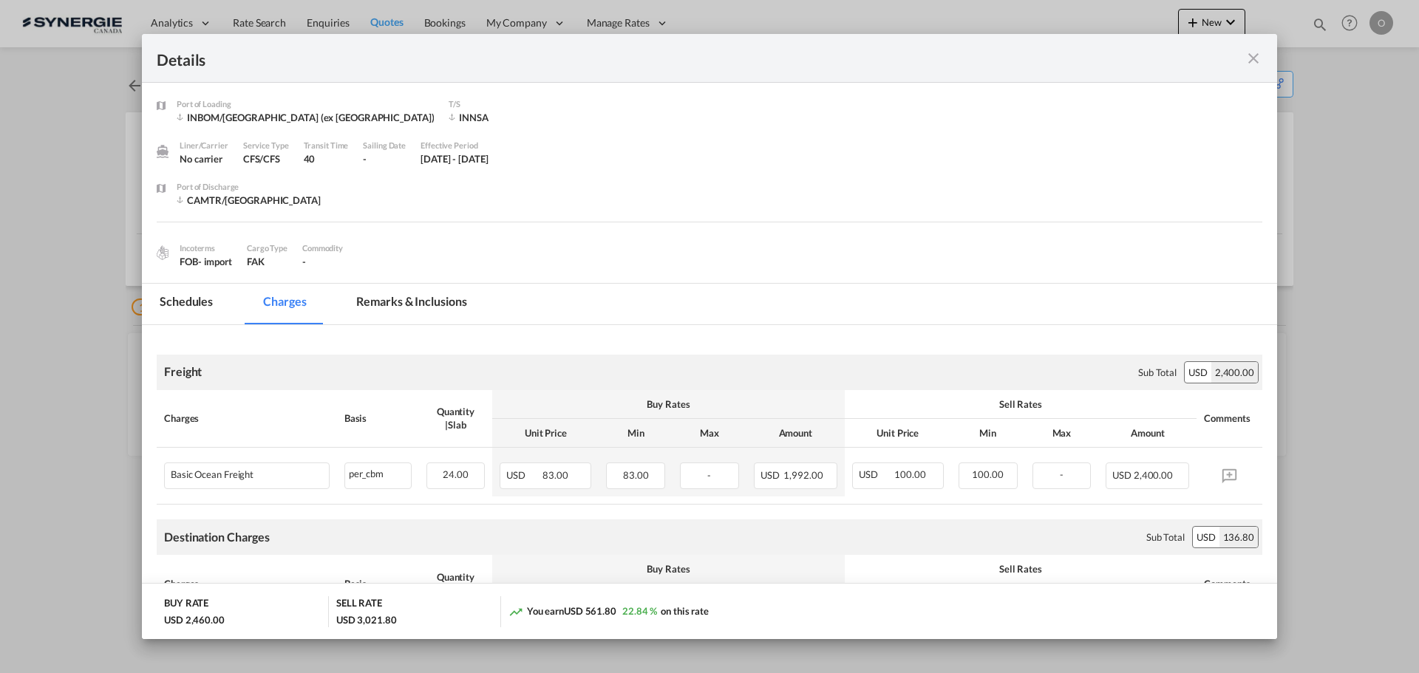
scroll to position [74, 0]
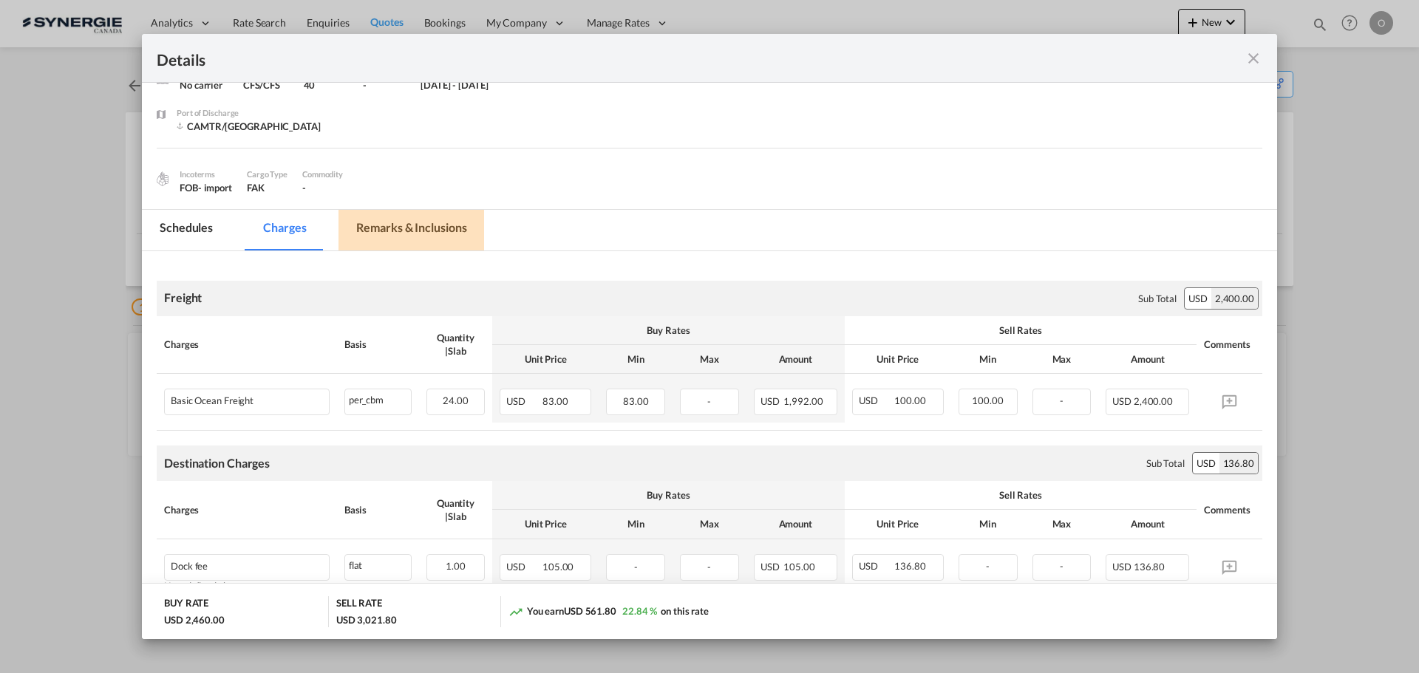
click at [421, 231] on md-tab-item "Remarks & Inclusions" at bounding box center [411, 230] width 146 height 41
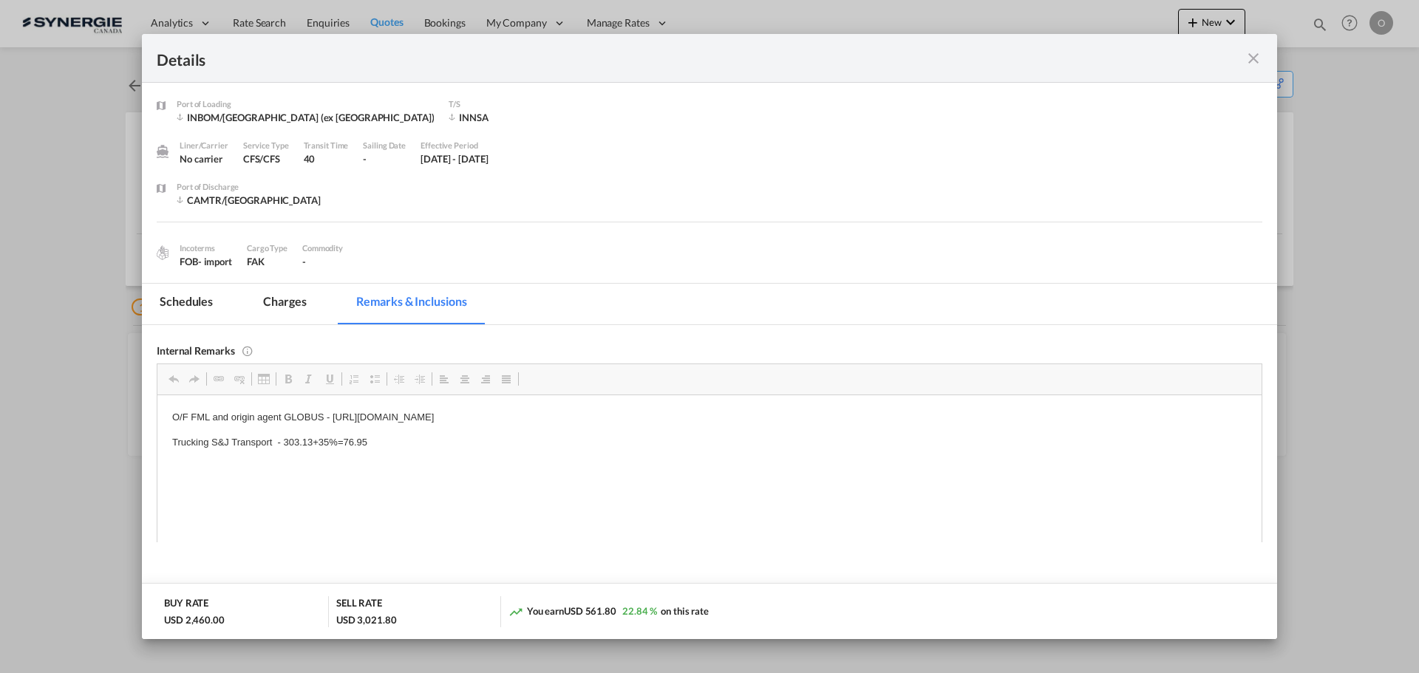
scroll to position [0, 0]
click at [1258, 61] on md-icon "icon-close fg-AAA8AD m-0 cursor" at bounding box center [1254, 59] width 18 height 18
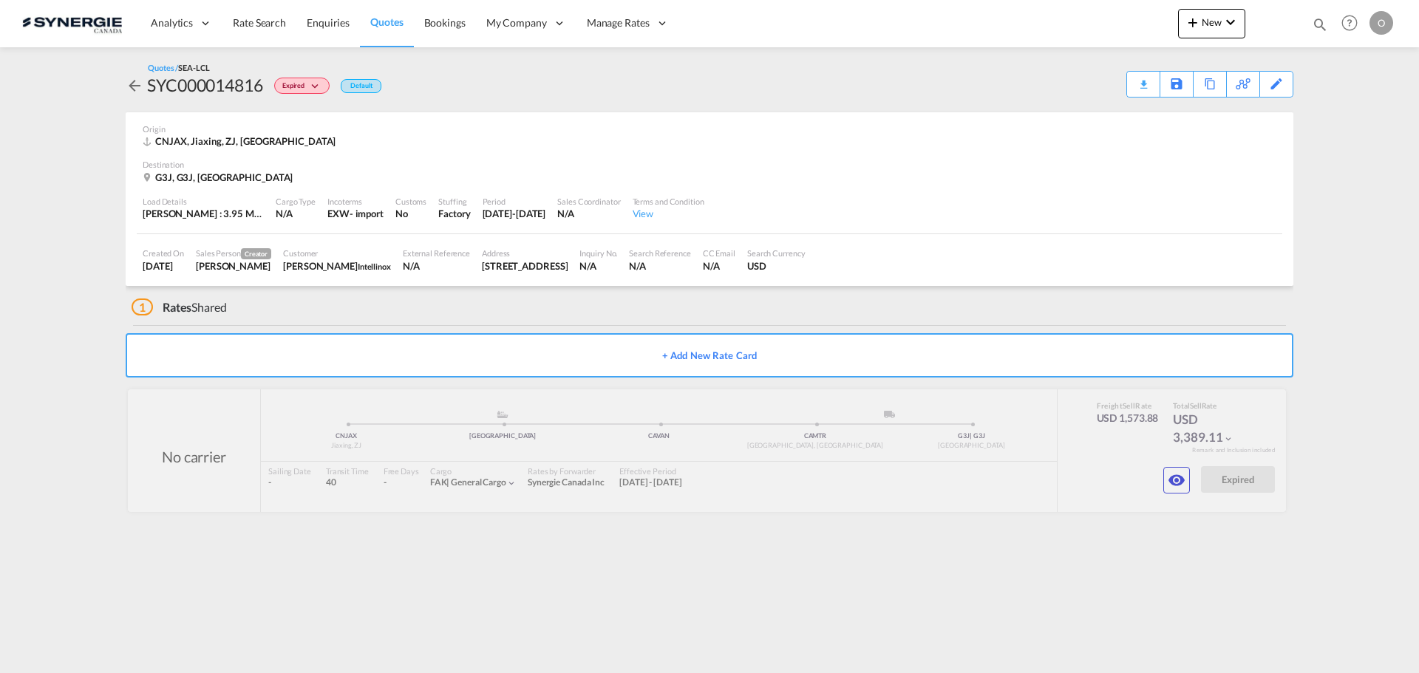
click at [1246, 565] on md-content "Analytics Reports Dashboard Rate Search Enquiries Quotes Bookings" at bounding box center [709, 336] width 1419 height 673
click at [1129, 86] on div "Download Quote" at bounding box center [1114, 84] width 75 height 24
click at [1168, 480] on md-icon "icon-eye" at bounding box center [1177, 481] width 18 height 18
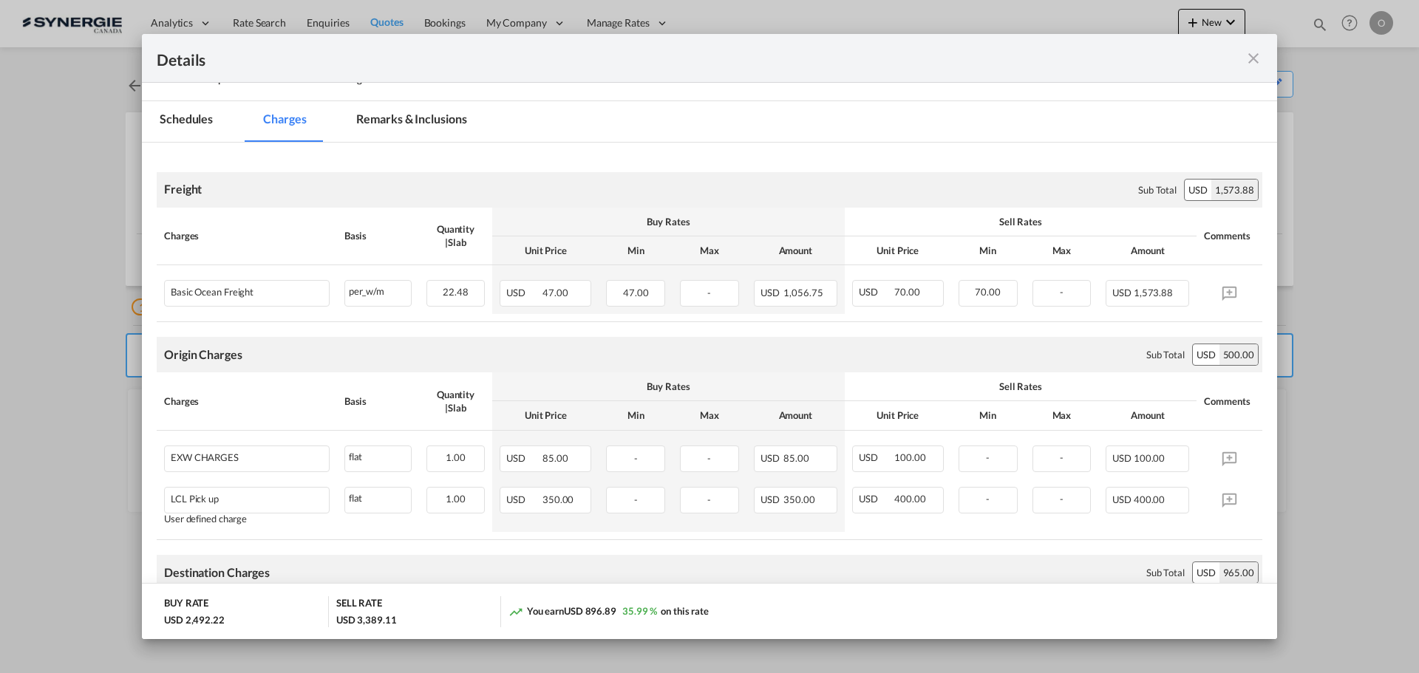
scroll to position [74, 0]
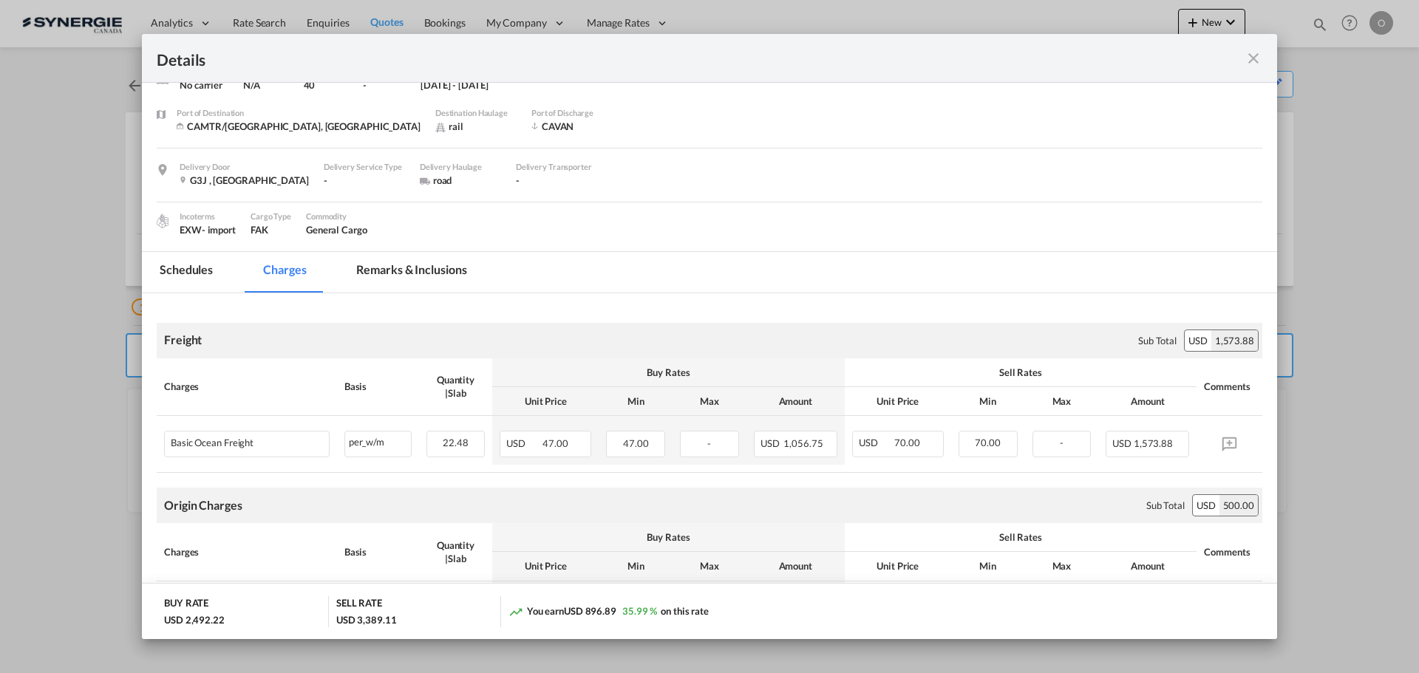
click at [395, 268] on md-tab-item "Remarks & Inclusions" at bounding box center [411, 272] width 146 height 41
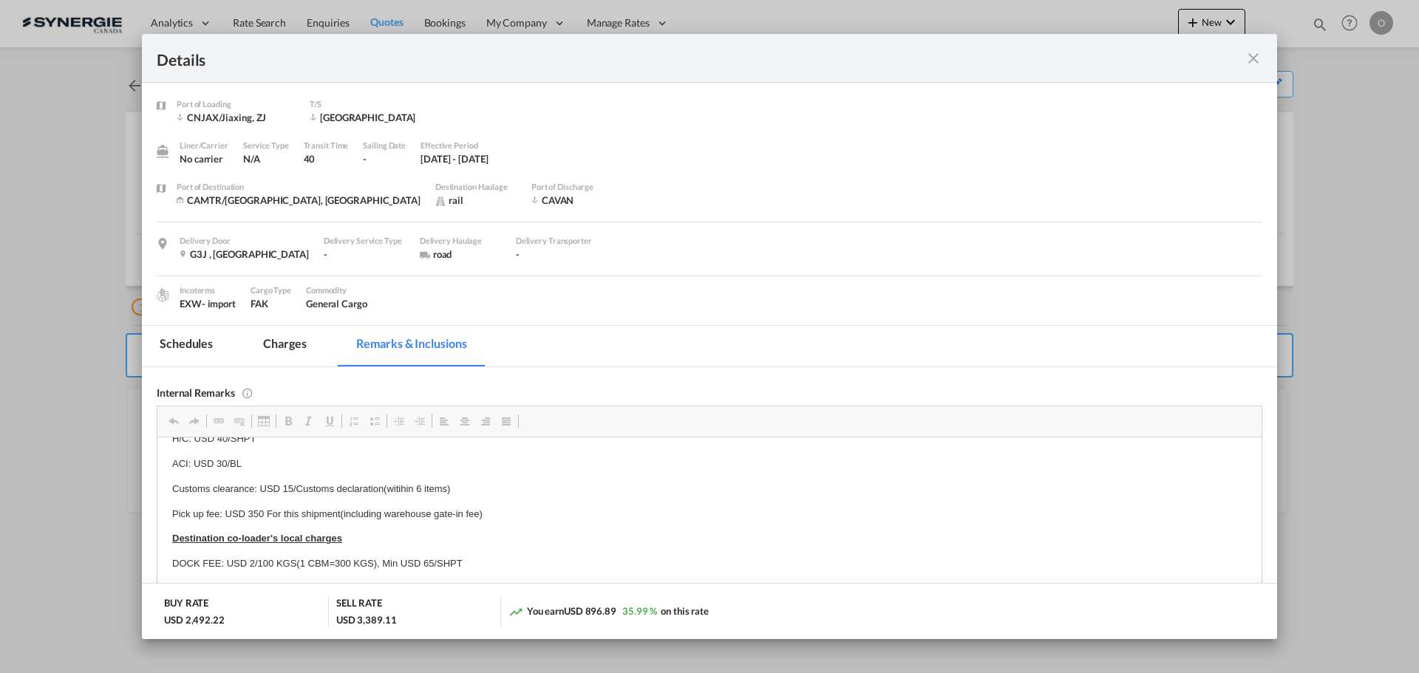
scroll to position [0, 0]
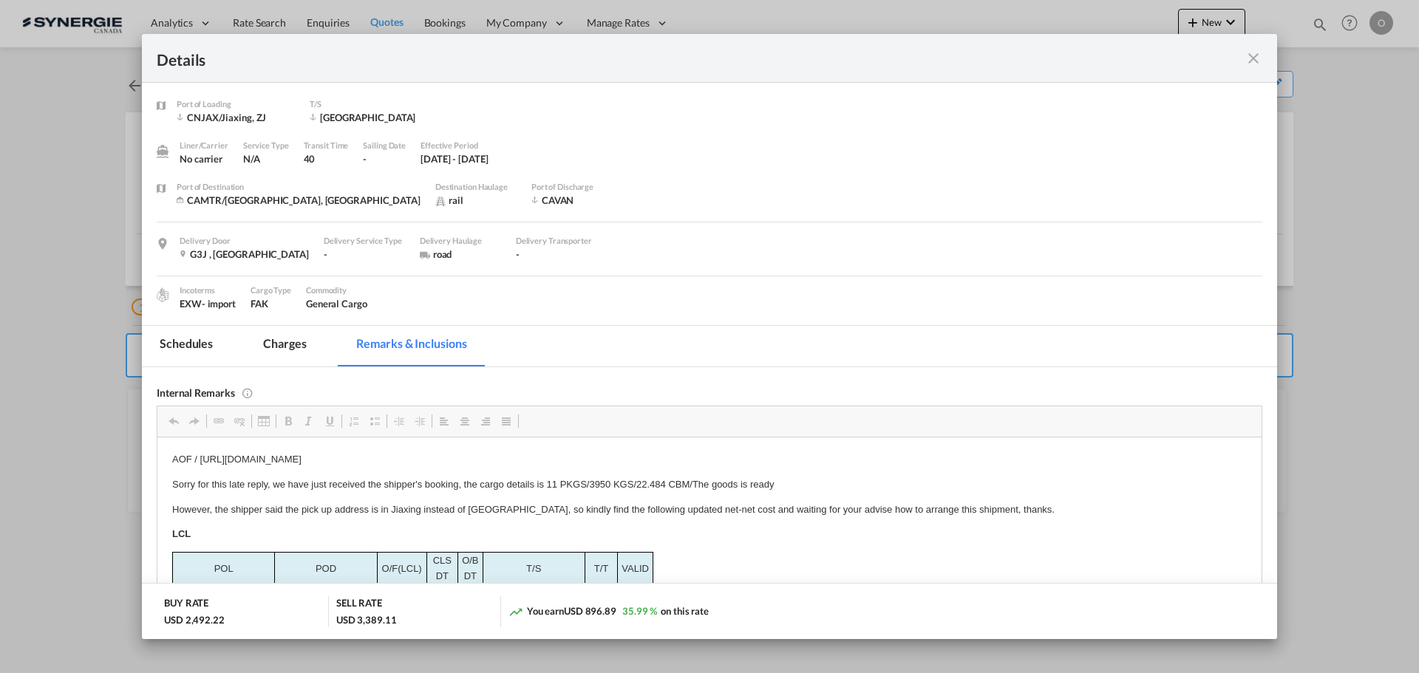
click at [281, 349] on md-tab-item "Charges" at bounding box center [284, 346] width 78 height 41
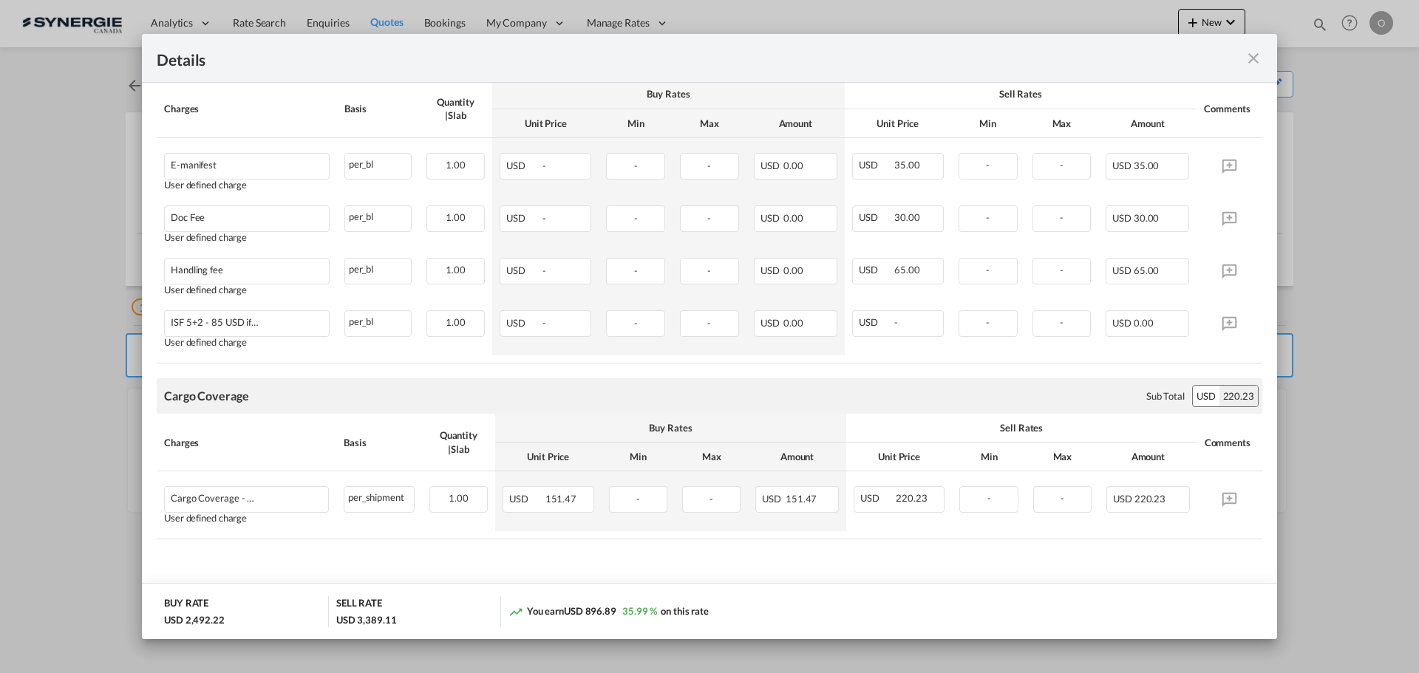
scroll to position [1058, 0]
click at [1258, 61] on md-icon "icon-close fg-AAA8AD m-0 cursor" at bounding box center [1254, 59] width 18 height 18
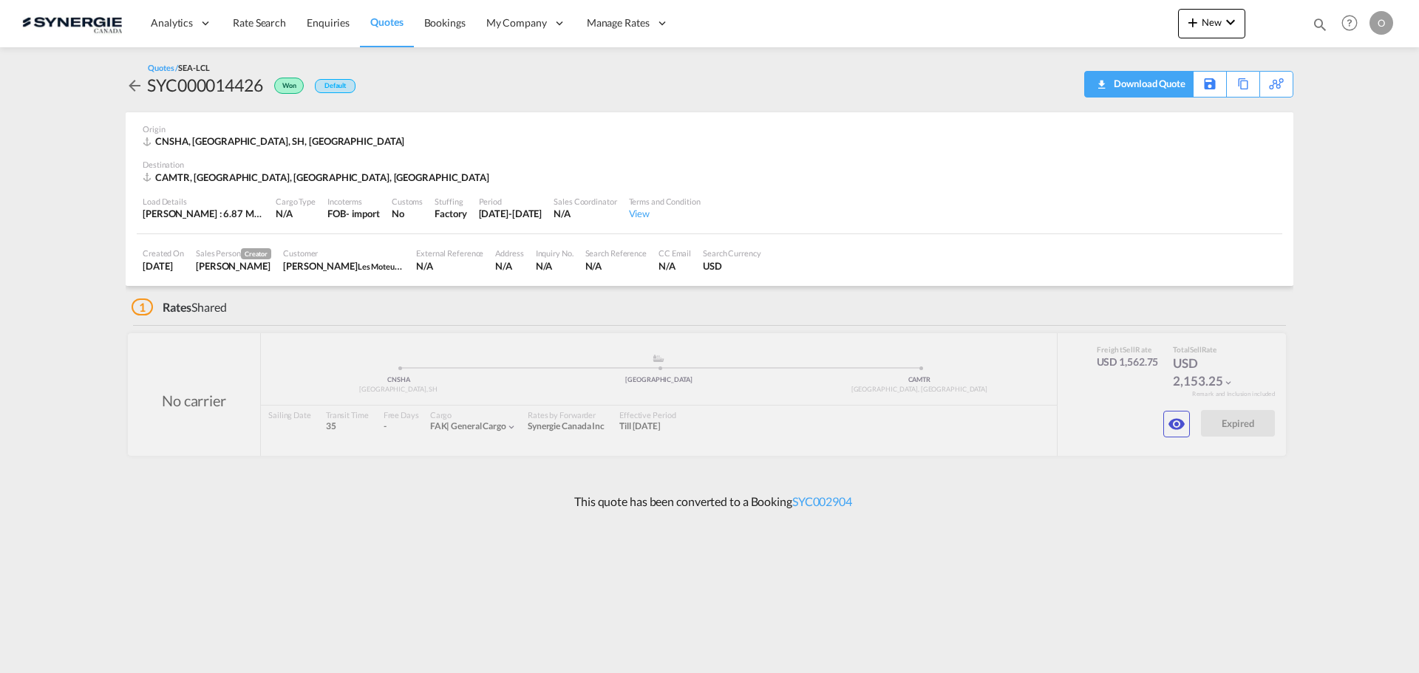
click at [1163, 87] on div "Download Quote" at bounding box center [1147, 84] width 75 height 24
click at [1164, 423] on button "button" at bounding box center [1176, 424] width 27 height 27
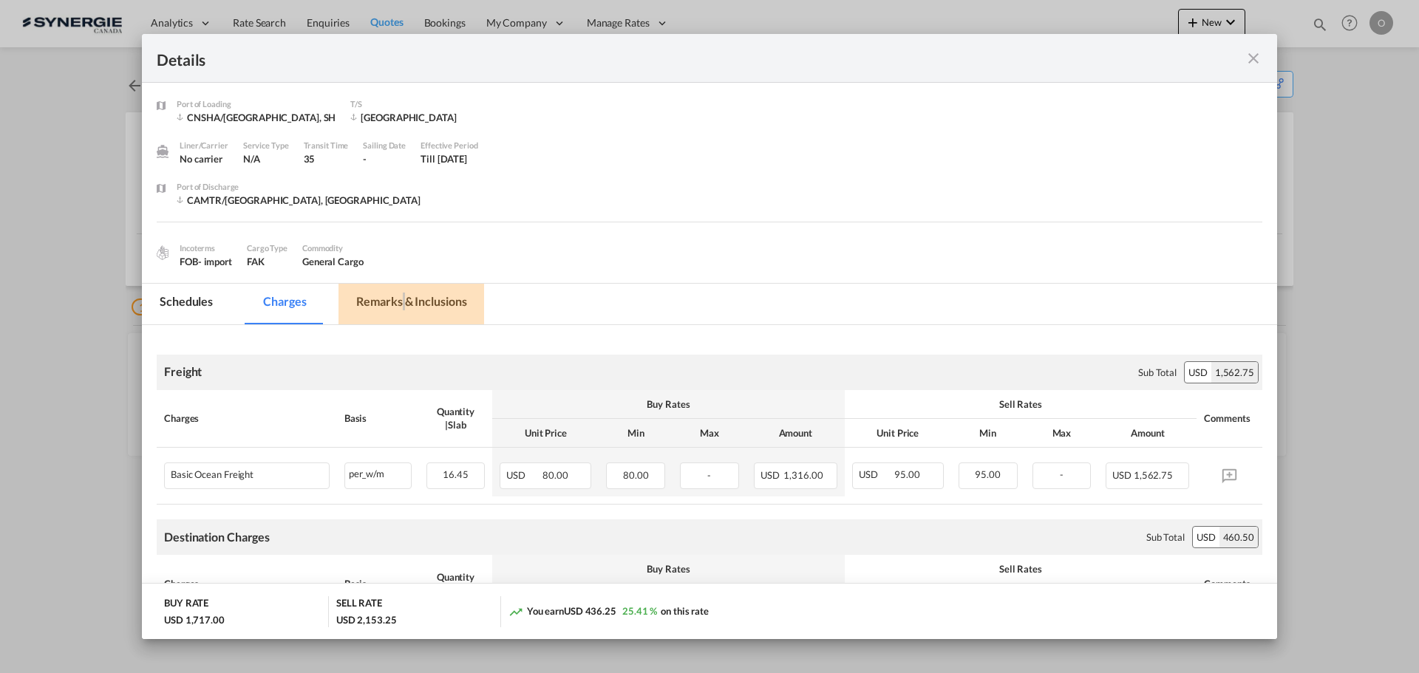
click at [403, 299] on md-tab-item "Remarks & Inclusions" at bounding box center [411, 304] width 146 height 41
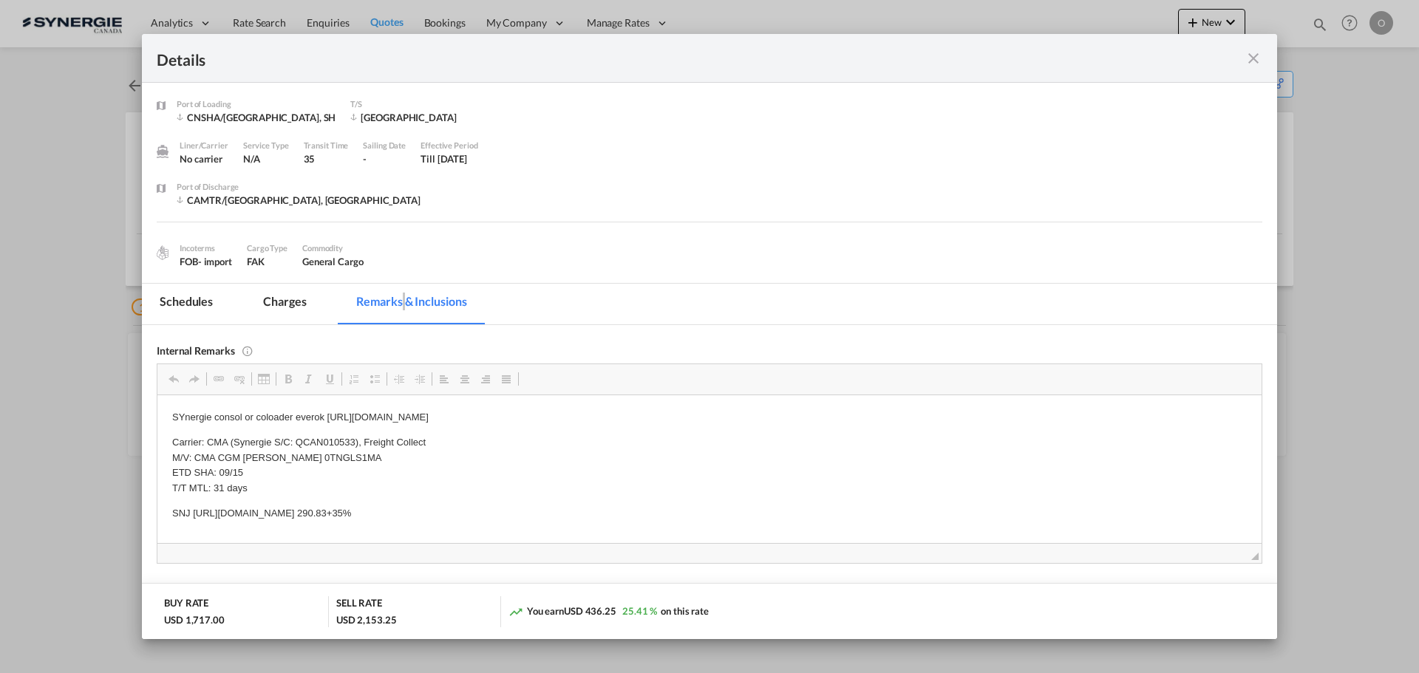
drag, startPoint x: 194, startPoint y: 510, endPoint x: 503, endPoint y: 503, distance: 309.0
click at [284, 302] on md-tab-item "Charges" at bounding box center [284, 304] width 78 height 41
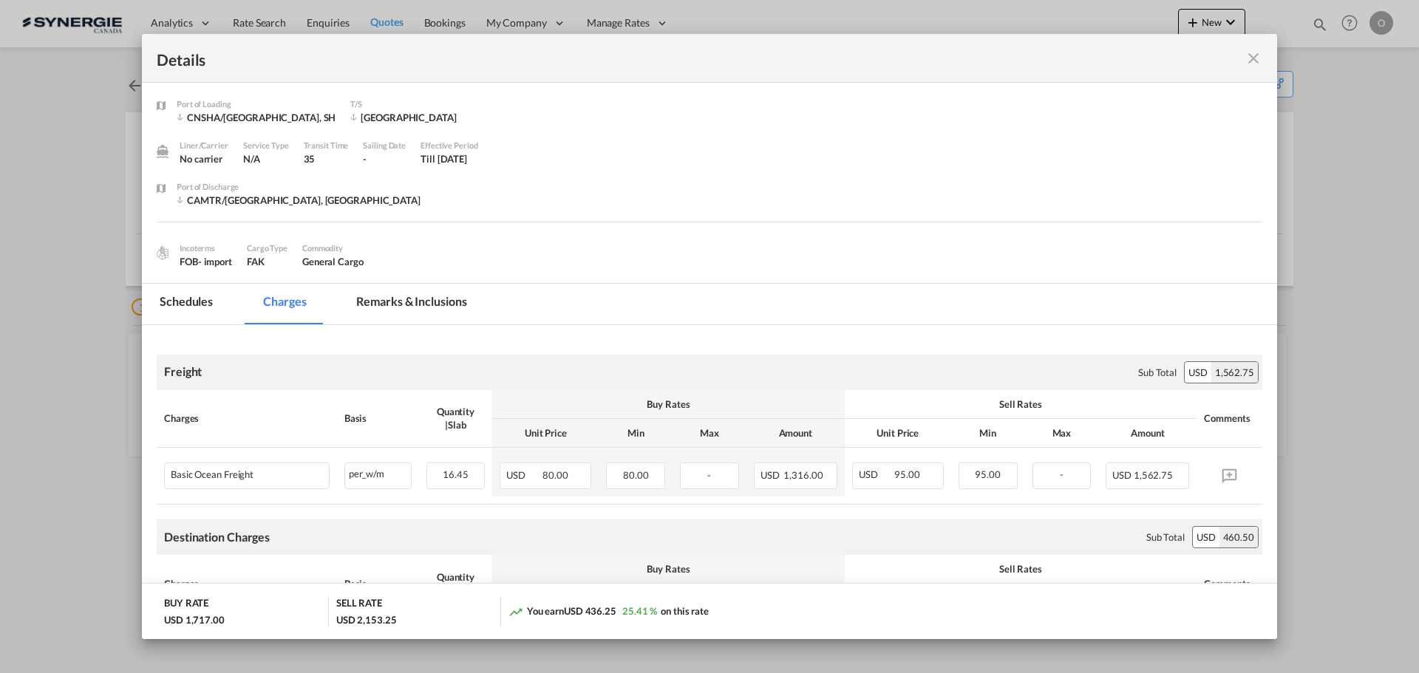
drag, startPoint x: 434, startPoint y: 301, endPoint x: 497, endPoint y: 299, distance: 62.9
click at [433, 301] on md-tab-item "Remarks & Inclusions" at bounding box center [411, 304] width 146 height 41
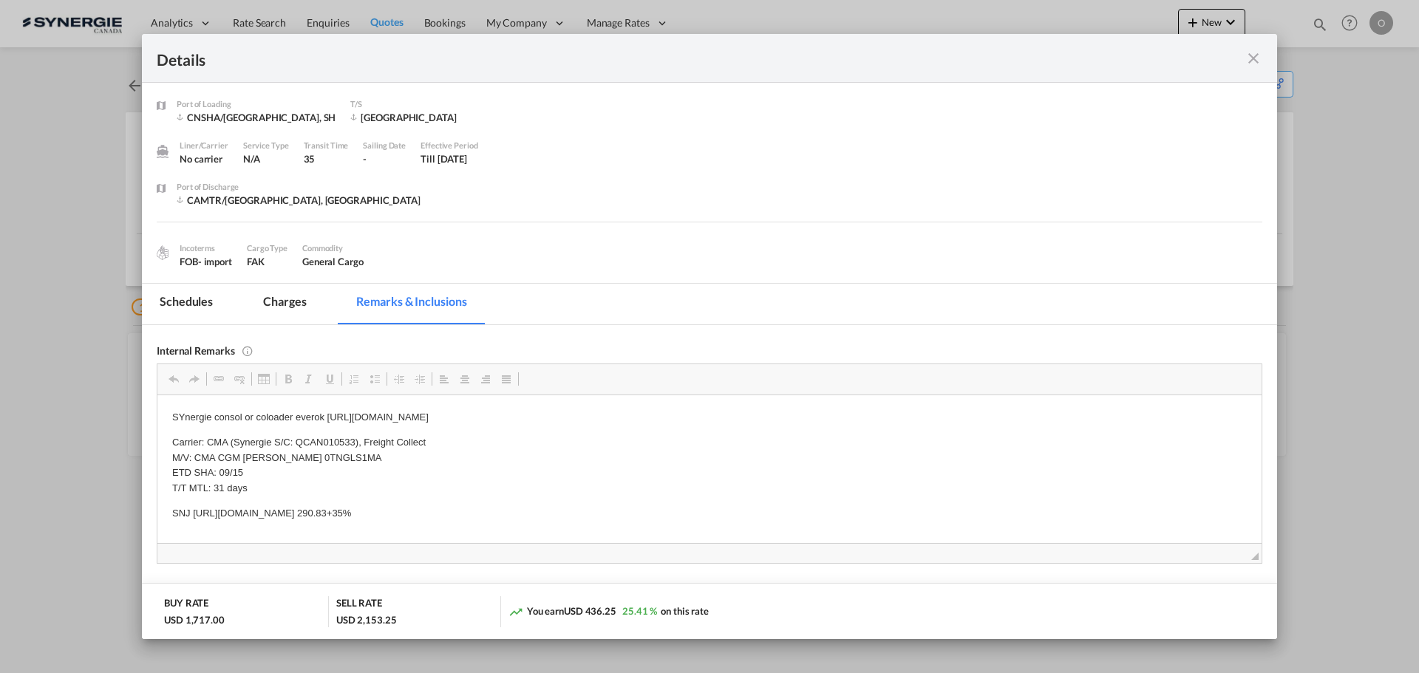
scroll to position [148, 0]
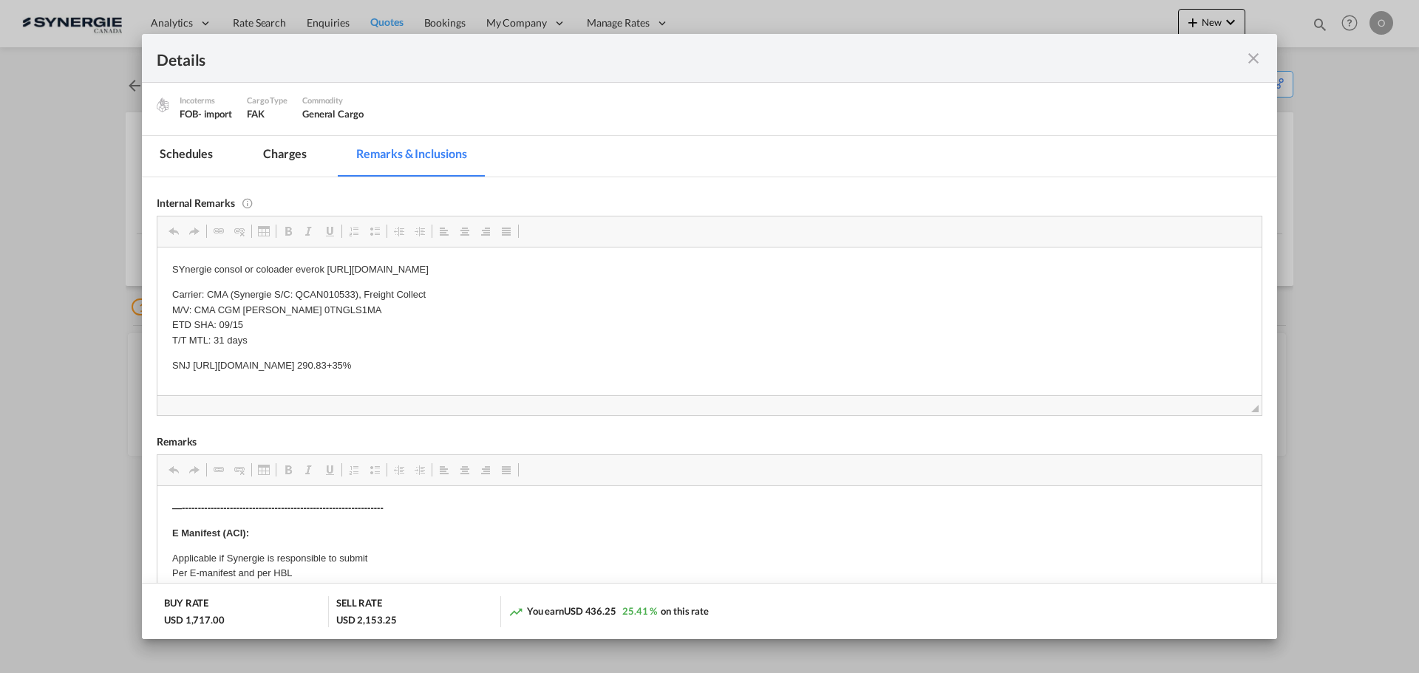
drag, startPoint x: 194, startPoint y: 364, endPoint x: 517, endPoint y: 366, distance: 323.0
drag, startPoint x: 606, startPoint y: 363, endPoint x: 196, endPoint y: 358, distance: 410.2
click at [196, 358] on p "SNJ https://app.frontapp.com/open/msg_1hcpzbtb?key=7rL4WH_7MUD0T2WsXxMBWAt3OKk1…" at bounding box center [709, 366] width 1075 height 16
copy p "ttps://app.frontapp.com/open/msg_1hcpzbtb?key=7rL4WH_7MUD0T2WsXxMBWAt3OKk10bFB"
drag, startPoint x: 194, startPoint y: 367, endPoint x: 594, endPoint y: 371, distance: 400.6
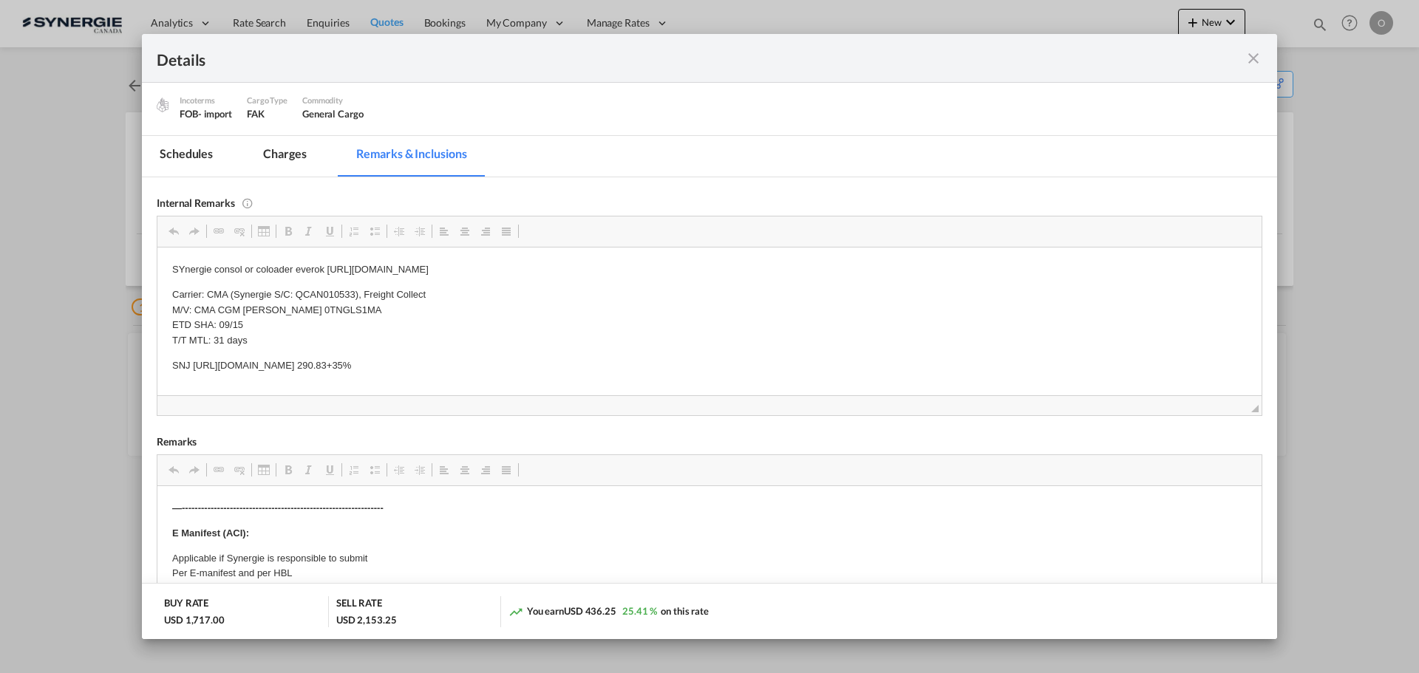
click at [594, 371] on p "SNJ https://app.frontapp.com/open/msg_1hcpzbtb?key=7rL4WH_7MUD0T2WsXxMBWAt3OKk1…" at bounding box center [709, 366] width 1075 height 16
copy p "https://app.frontapp.com/open/msg_1hcpzbtb?key=7rL4WH_7MUD0T2WsXxMBWAt3OKk10b"
click at [1252, 58] on md-icon "icon-close fg-AAA8AD m-0 cursor" at bounding box center [1254, 59] width 18 height 18
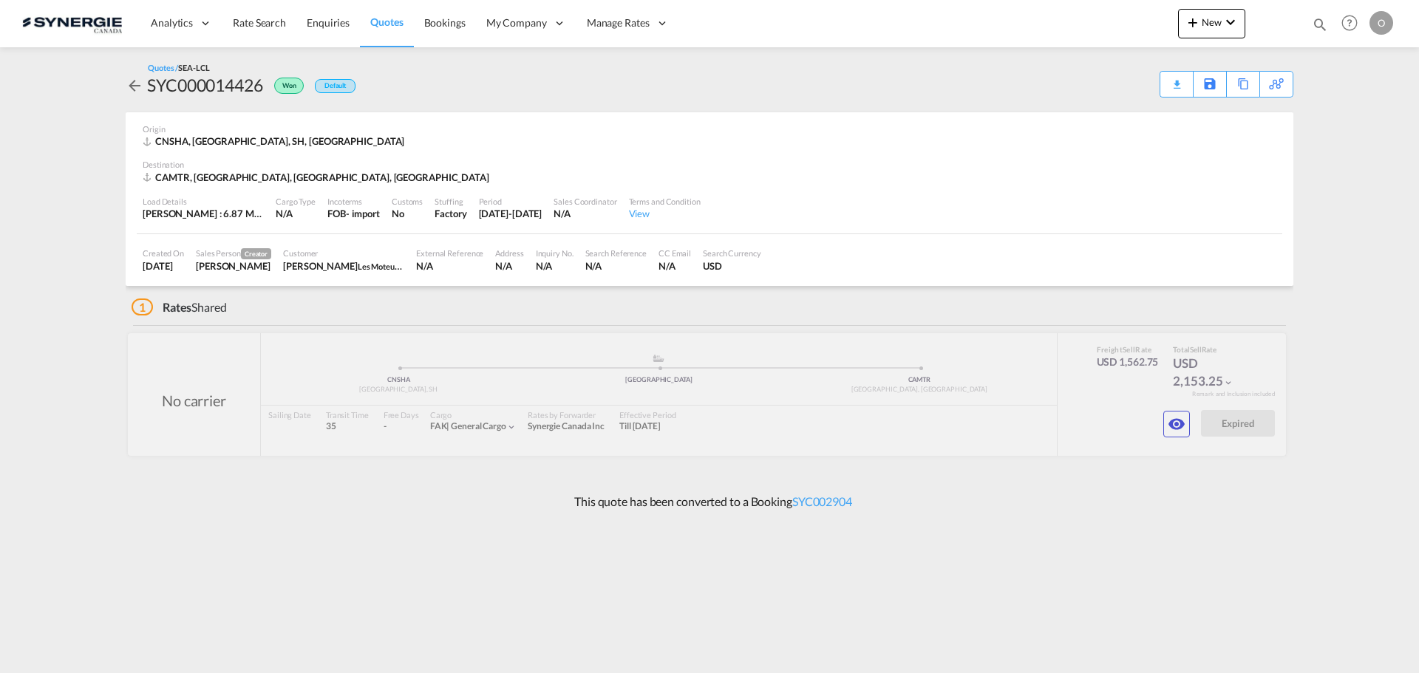
click at [1315, 20] on md-icon "icon-magnify" at bounding box center [1320, 24] width 16 height 16
click at [1077, 27] on select "Bookings Quotes Enquiries" at bounding box center [1084, 24] width 70 height 27
select select "Quotes"
click at [1049, 11] on select "Bookings Quotes Enquiries" at bounding box center [1084, 24] width 70 height 27
click at [1169, 30] on input at bounding box center [1209, 24] width 184 height 26
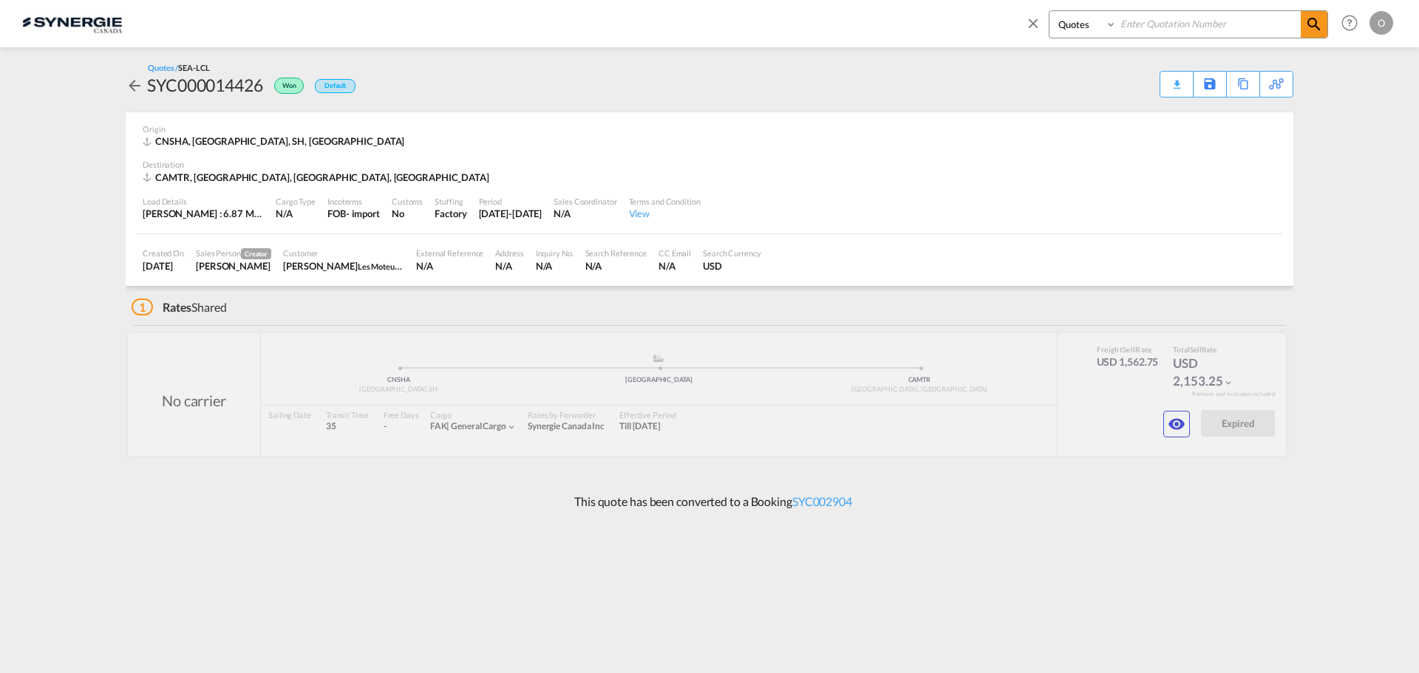
click at [1171, 30] on input at bounding box center [1209, 24] width 184 height 26
paste input "SYC000014276"
type input "SYC000014276"
click at [1310, 24] on md-icon "icon-magnify" at bounding box center [1314, 25] width 18 height 18
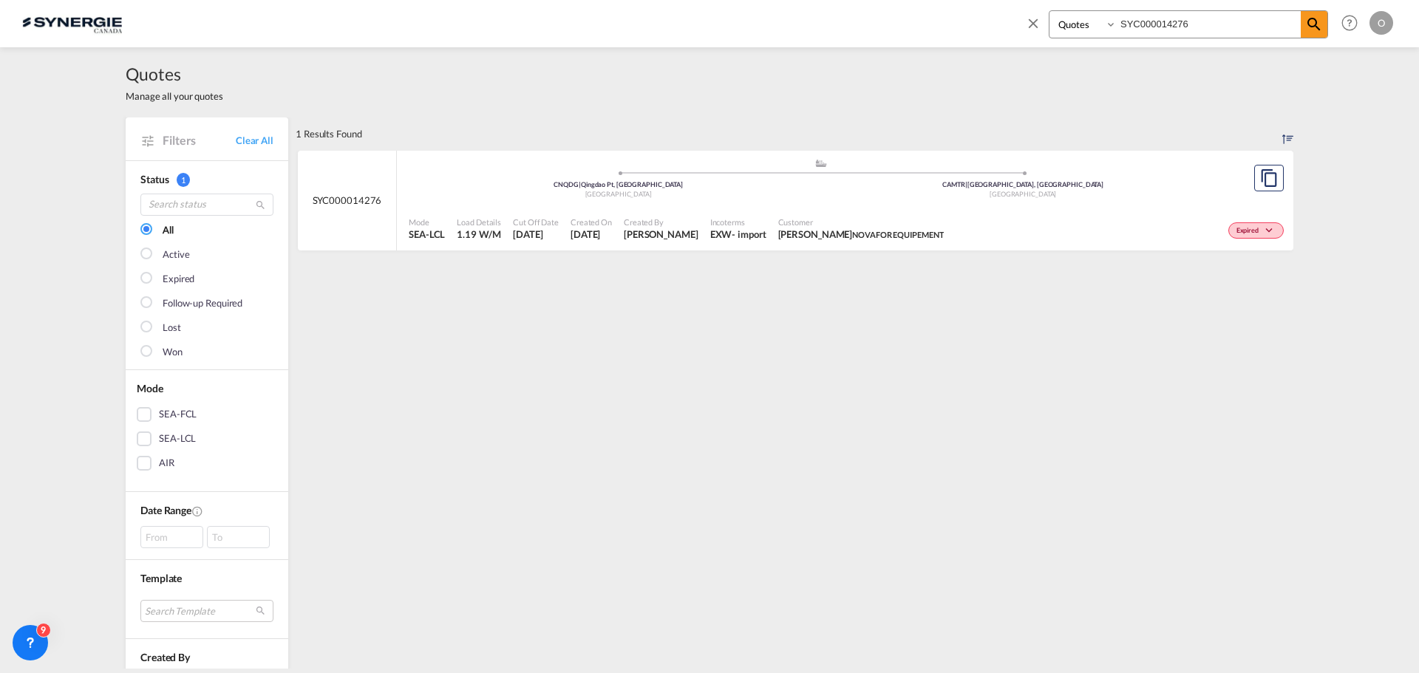
click at [697, 217] on span "Created By" at bounding box center [661, 222] width 75 height 11
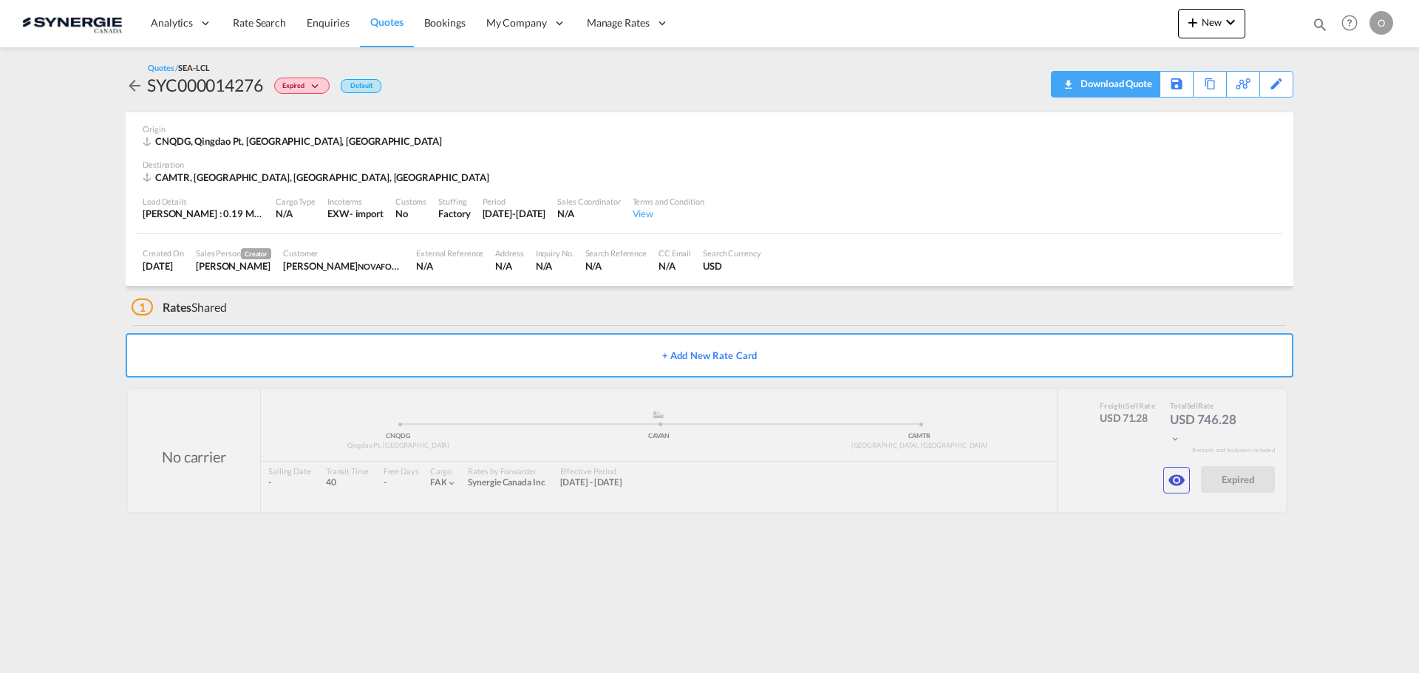
click at [1132, 86] on div "Download Quote" at bounding box center [1114, 84] width 75 height 24
click at [1161, 484] on div at bounding box center [707, 450] width 1158 height 123
click at [1167, 482] on button "button" at bounding box center [1176, 480] width 27 height 27
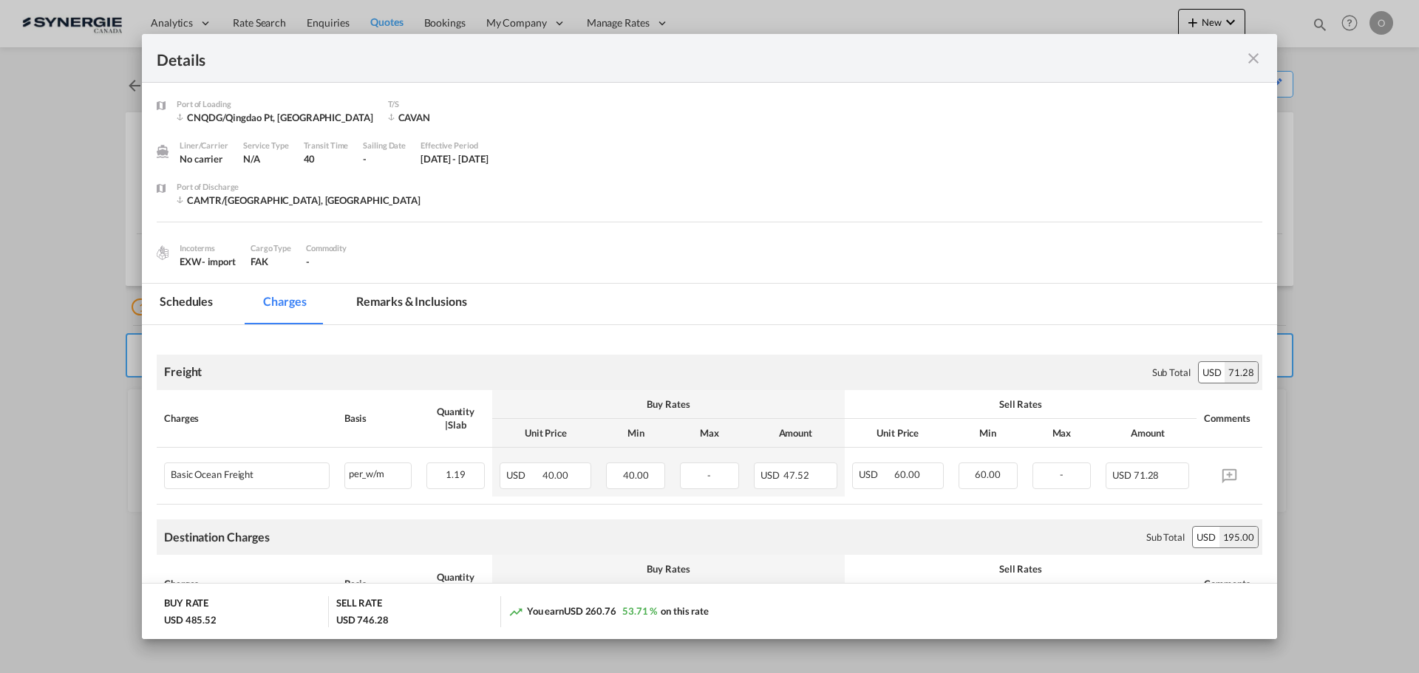
click at [418, 291] on md-tab-item "Remarks & Inclusions" at bounding box center [411, 304] width 146 height 41
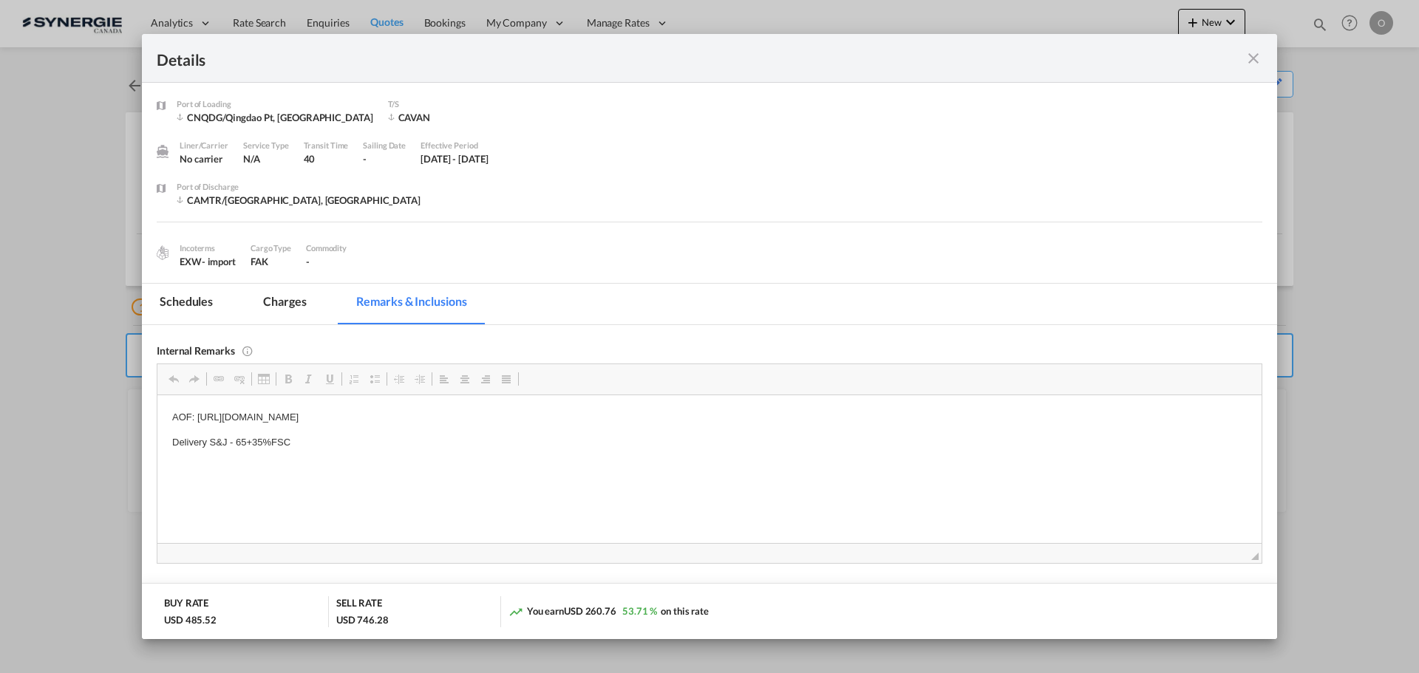
scroll to position [74, 0]
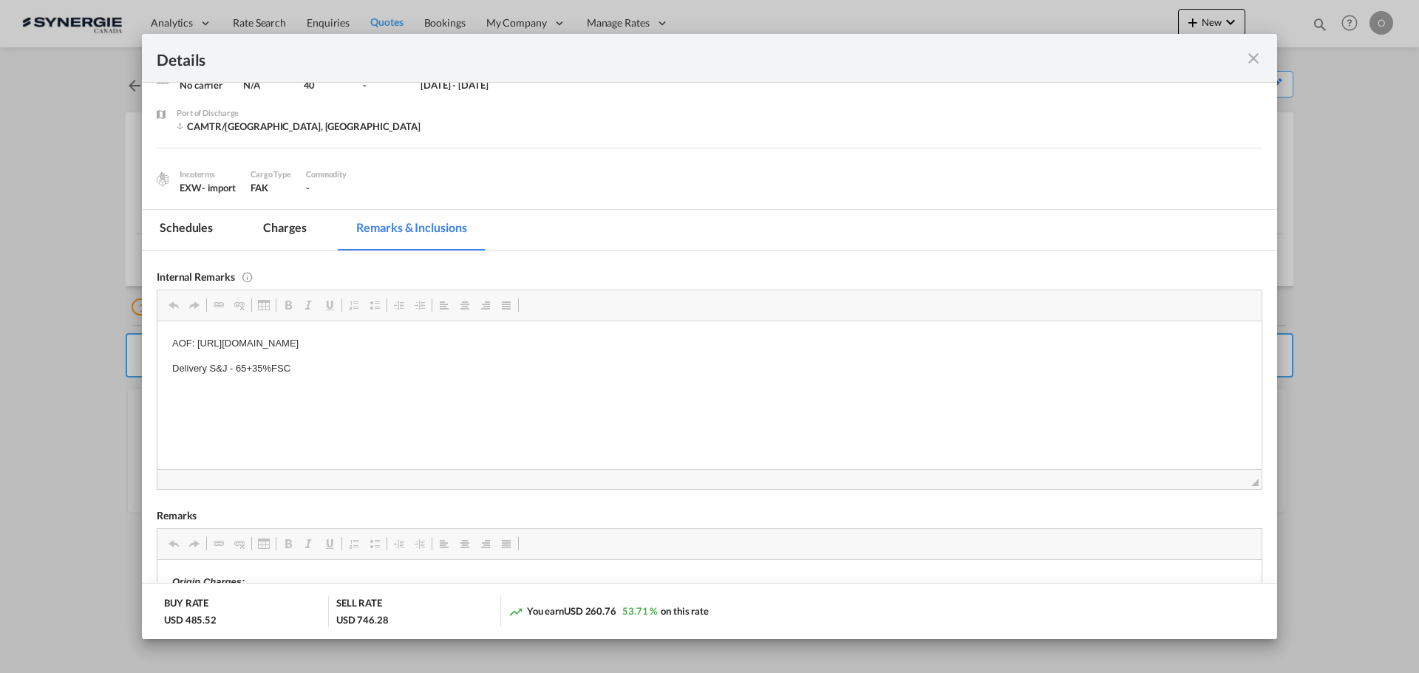
drag, startPoint x: 197, startPoint y: 341, endPoint x: 366, endPoint y: 343, distance: 169.3
copy p "https://app.frontapp.com/open/cnv_q8hpvkf?key=XvBDw5Xyus1UgPXRAgIdfMK9ZENrbr_I"
drag, startPoint x: 197, startPoint y: 341, endPoint x: 590, endPoint y: 341, distance: 392.4
click at [590, 341] on p "AOF: https://app.frontapp.com/open/cnv_q8hpvkf?key=XvBDw5Xyus1UgPXRAgIdfMK9ZENr…" at bounding box center [709, 344] width 1075 height 16
click at [297, 225] on md-tab-item "Charges" at bounding box center [284, 230] width 78 height 41
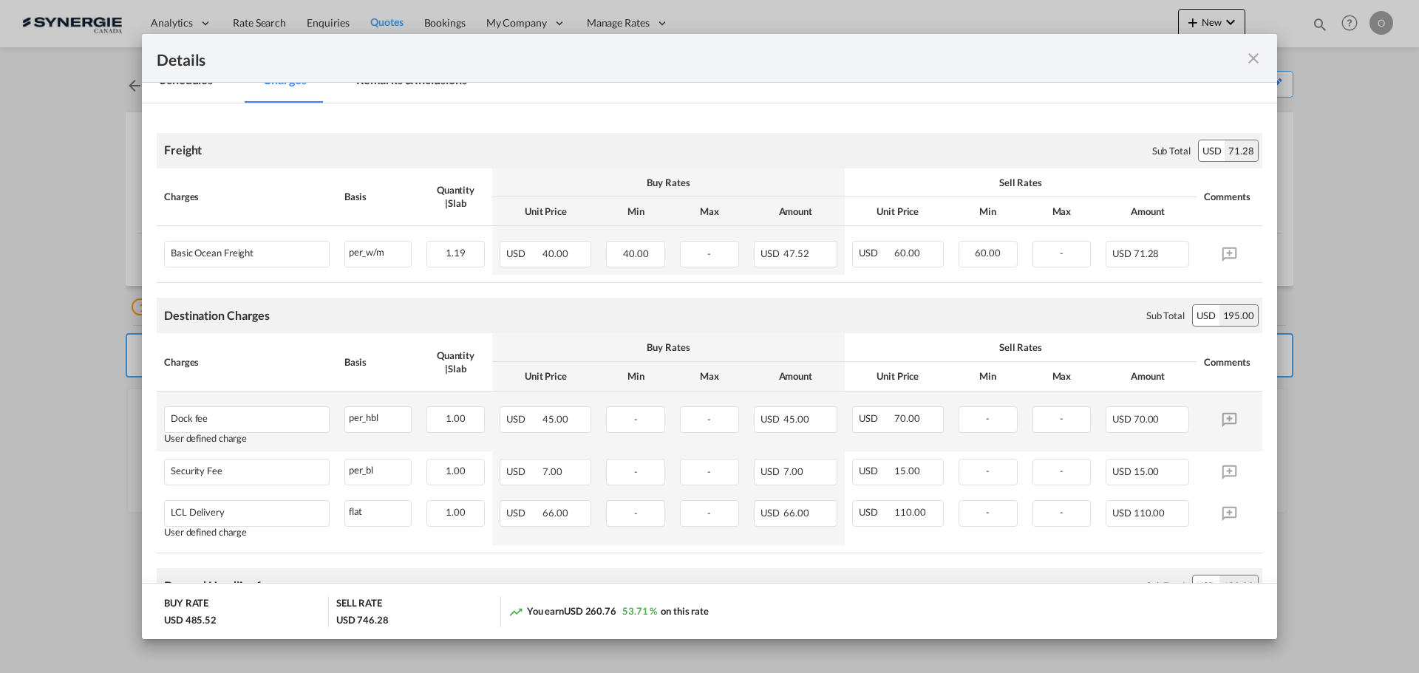
scroll to position [0, 0]
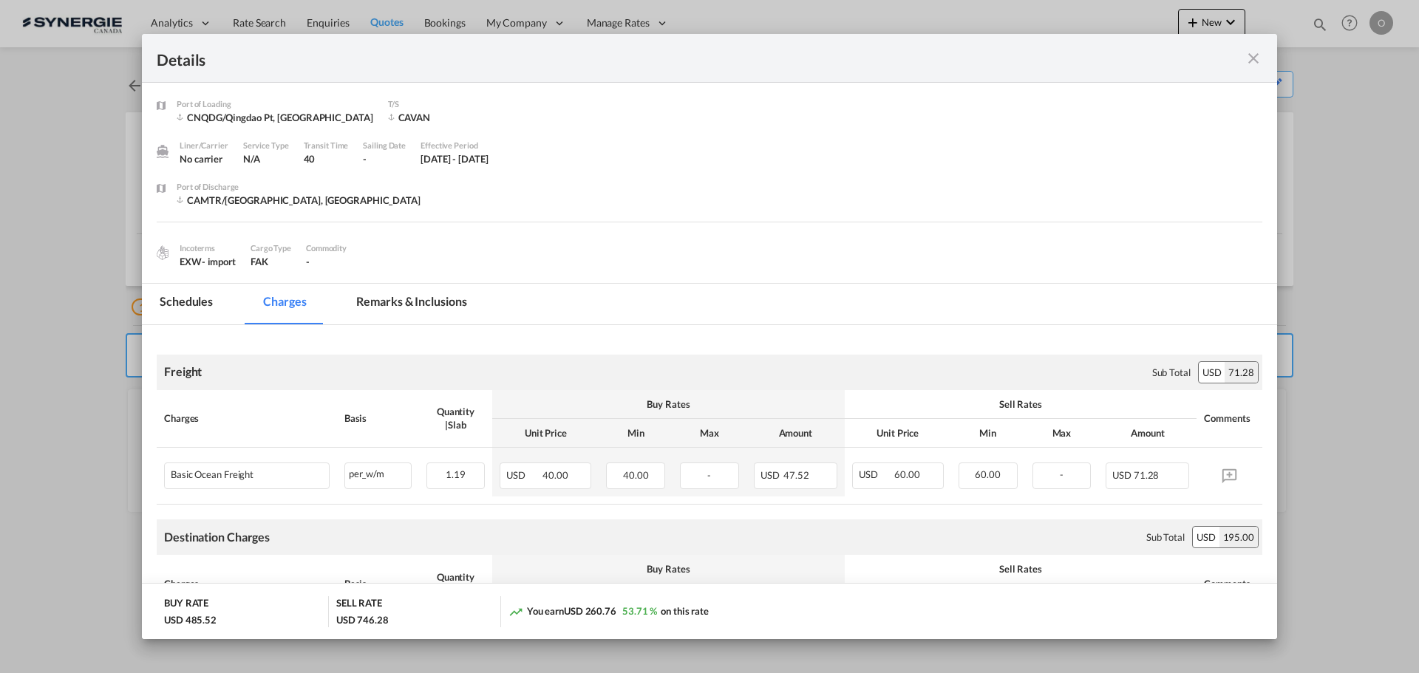
click at [428, 304] on md-tab-item "Remarks & Inclusions" at bounding box center [411, 304] width 146 height 41
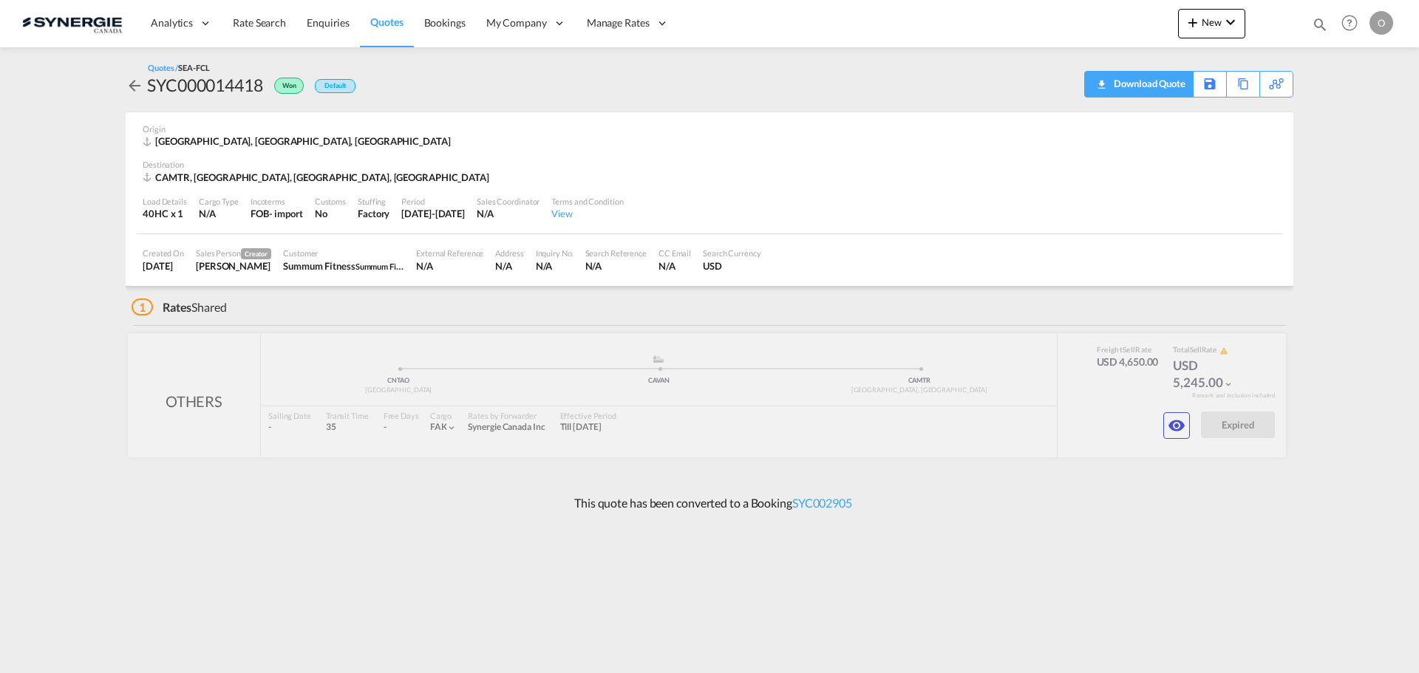
click at [1166, 82] on div "Download Quote" at bounding box center [1147, 84] width 75 height 24
click at [1174, 430] on md-icon "icon-eye" at bounding box center [1177, 426] width 18 height 18
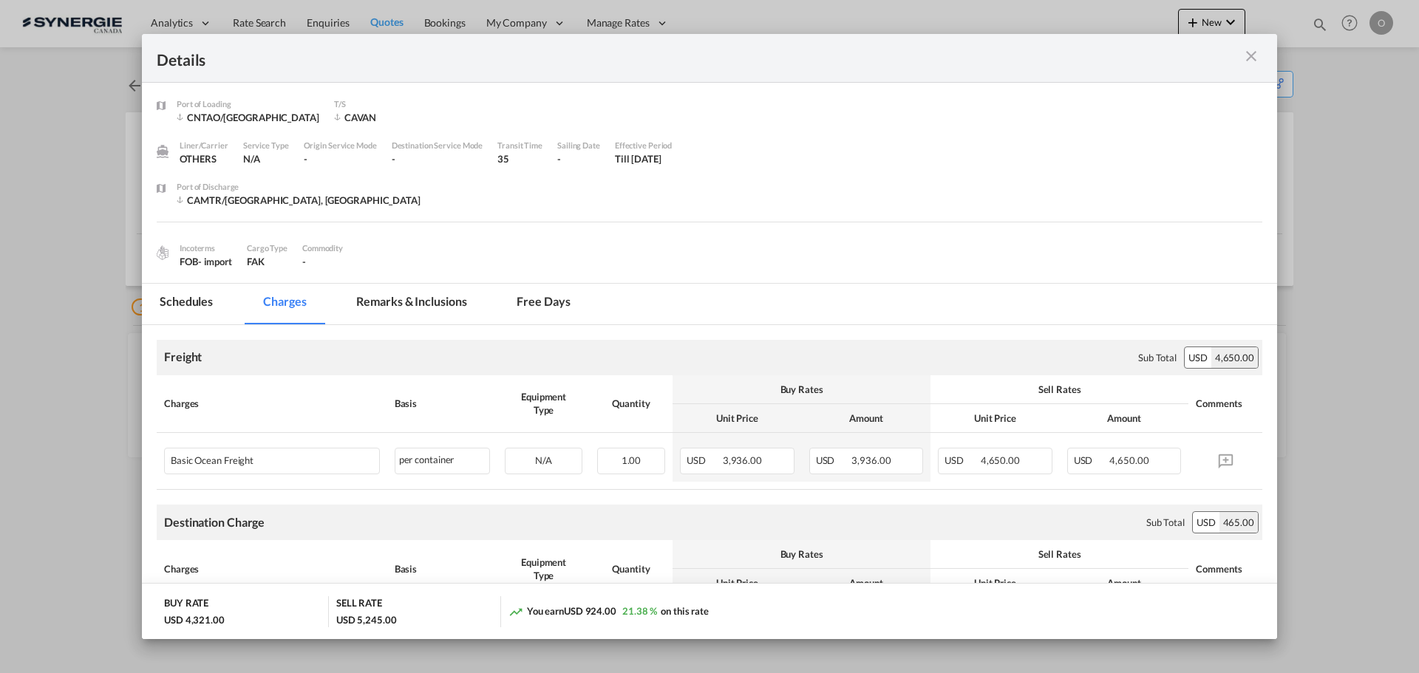
click at [425, 296] on md-tab-item "Remarks & Inclusions" at bounding box center [411, 304] width 146 height 41
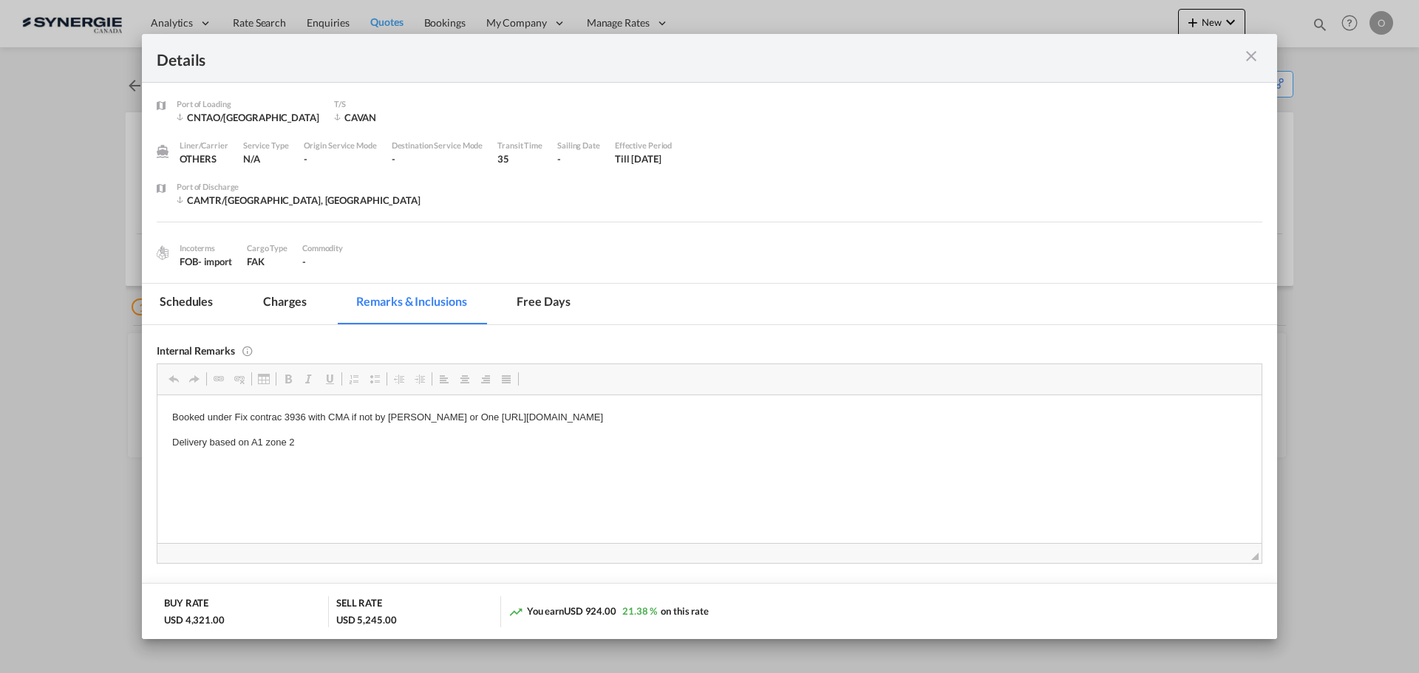
click at [274, 293] on md-tab-item "Charges" at bounding box center [284, 304] width 78 height 41
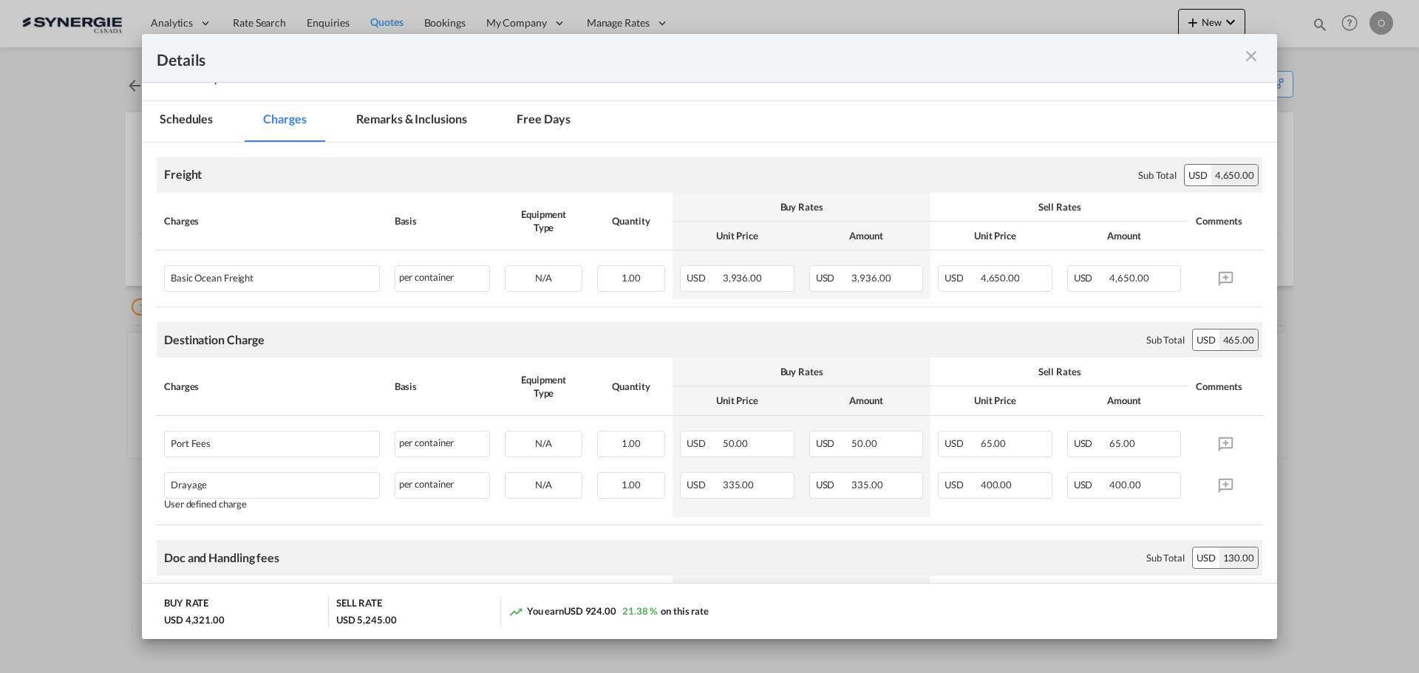
scroll to position [222, 0]
